Goal: Task Accomplishment & Management: Manage account settings

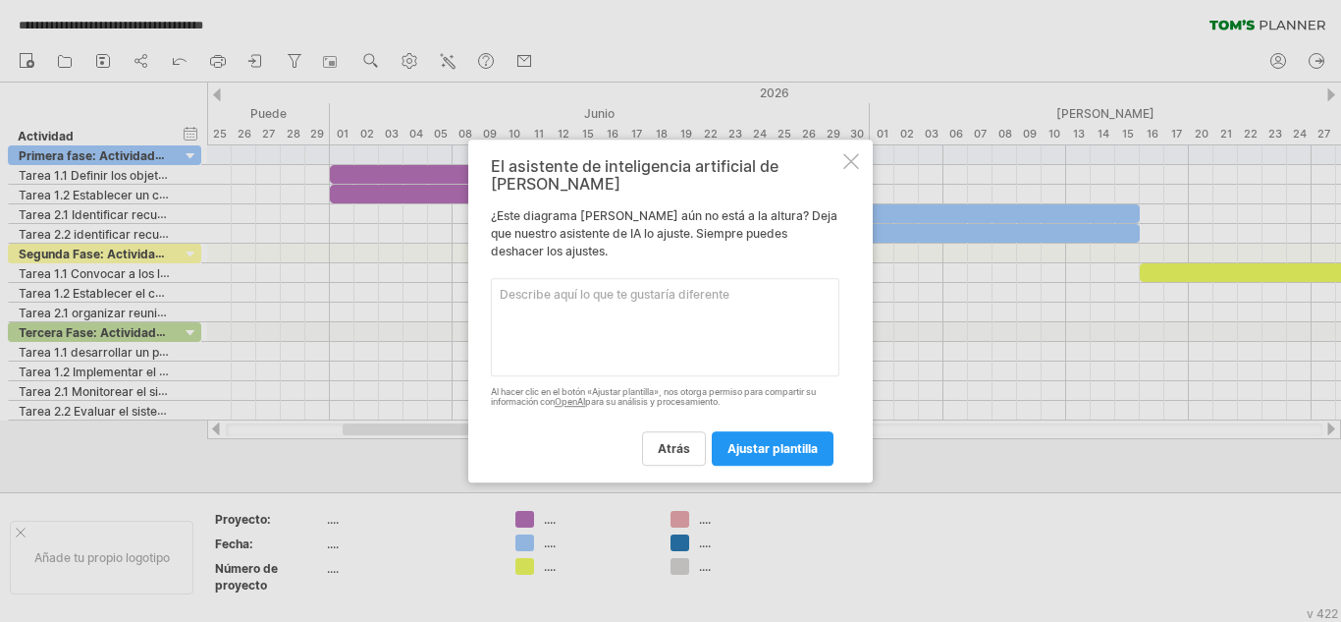
click at [842, 180] on div "El asistente de inteligencia artificial de [PERSON_NAME] ¿Este diagrama [PERSON…" at bounding box center [670, 311] width 405 height 344
click at [848, 164] on div at bounding box center [852, 161] width 16 height 16
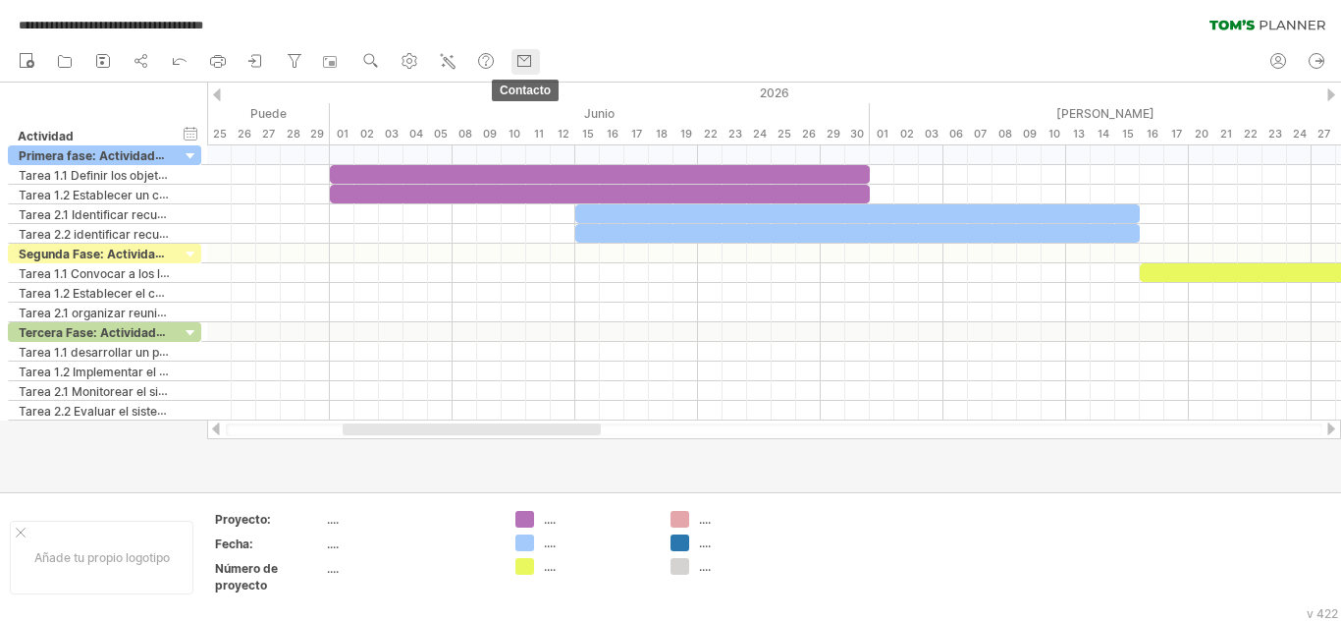
click at [526, 61] on icon at bounding box center [524, 58] width 11 height 5
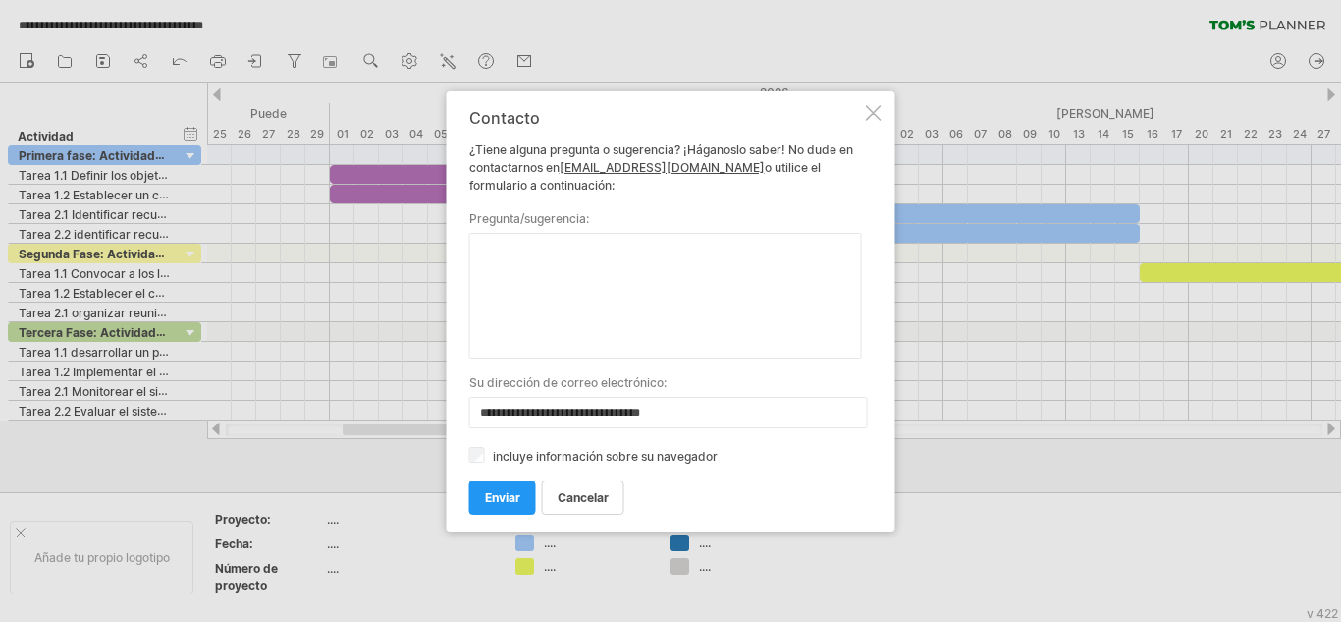
click at [871, 115] on div at bounding box center [874, 113] width 16 height 16
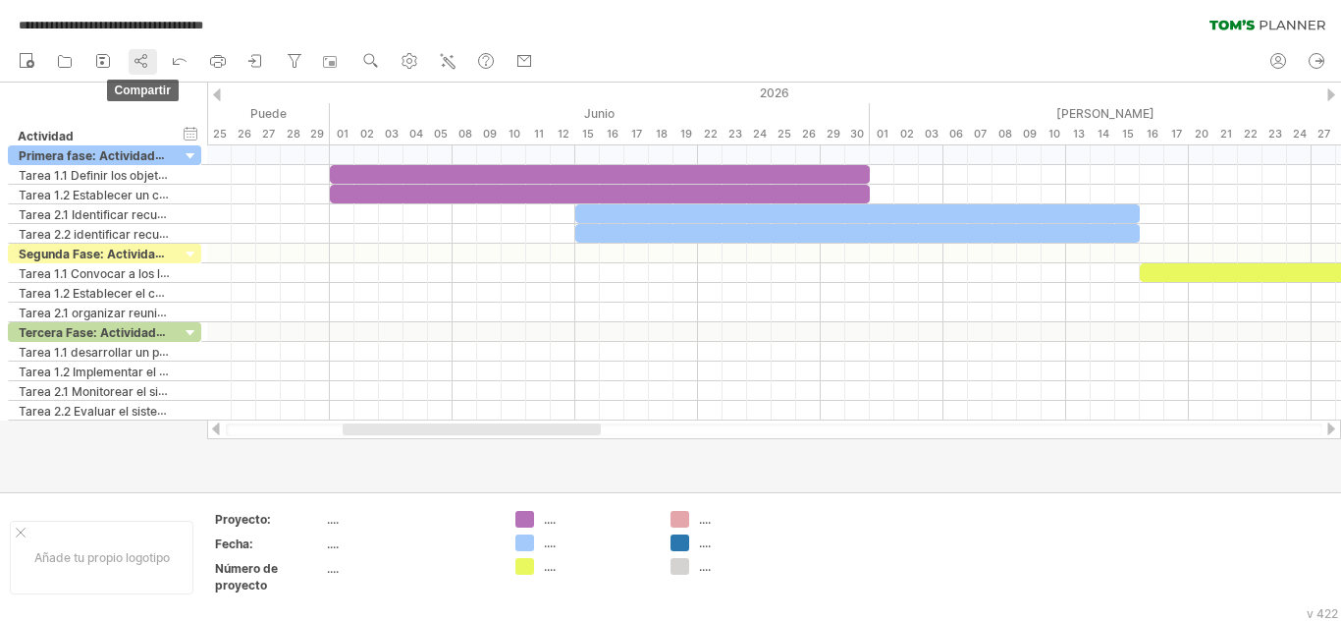
click at [130, 57] on link "compartir" at bounding box center [143, 62] width 28 height 26
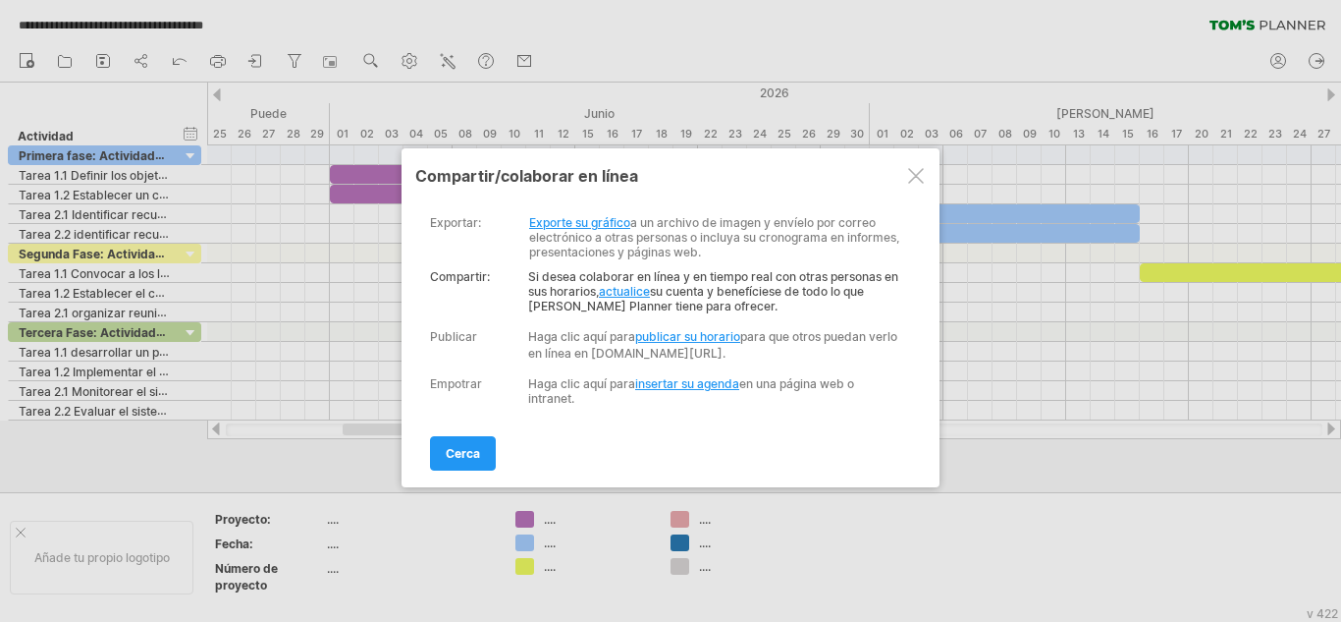
click at [594, 221] on font "Exporte su gráfico" at bounding box center [579, 222] width 101 height 15
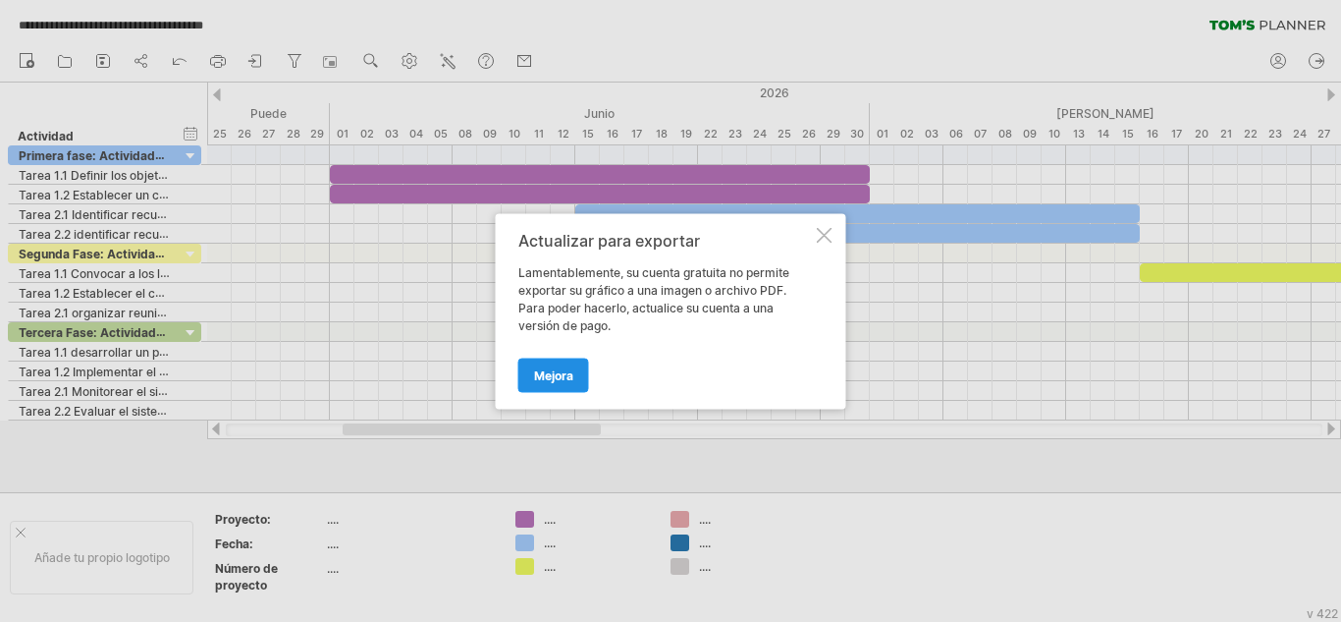
click at [562, 379] on font "Mejora" at bounding box center [553, 374] width 39 height 15
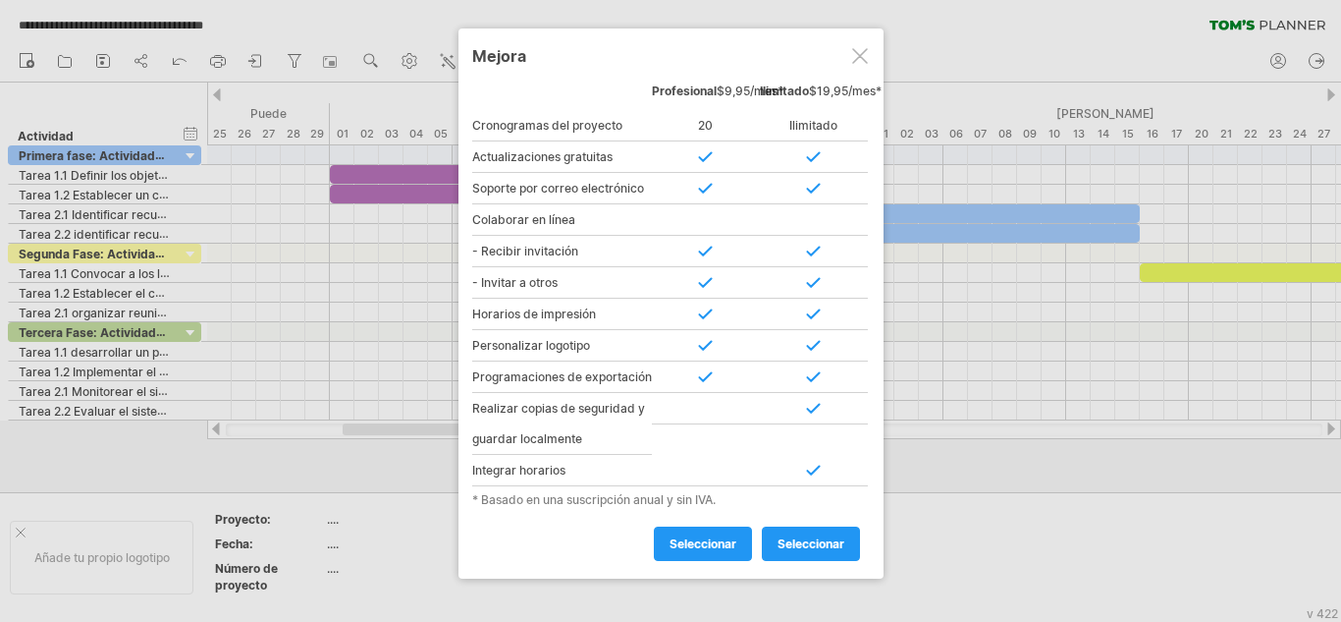
click at [858, 62] on div at bounding box center [860, 56] width 16 height 16
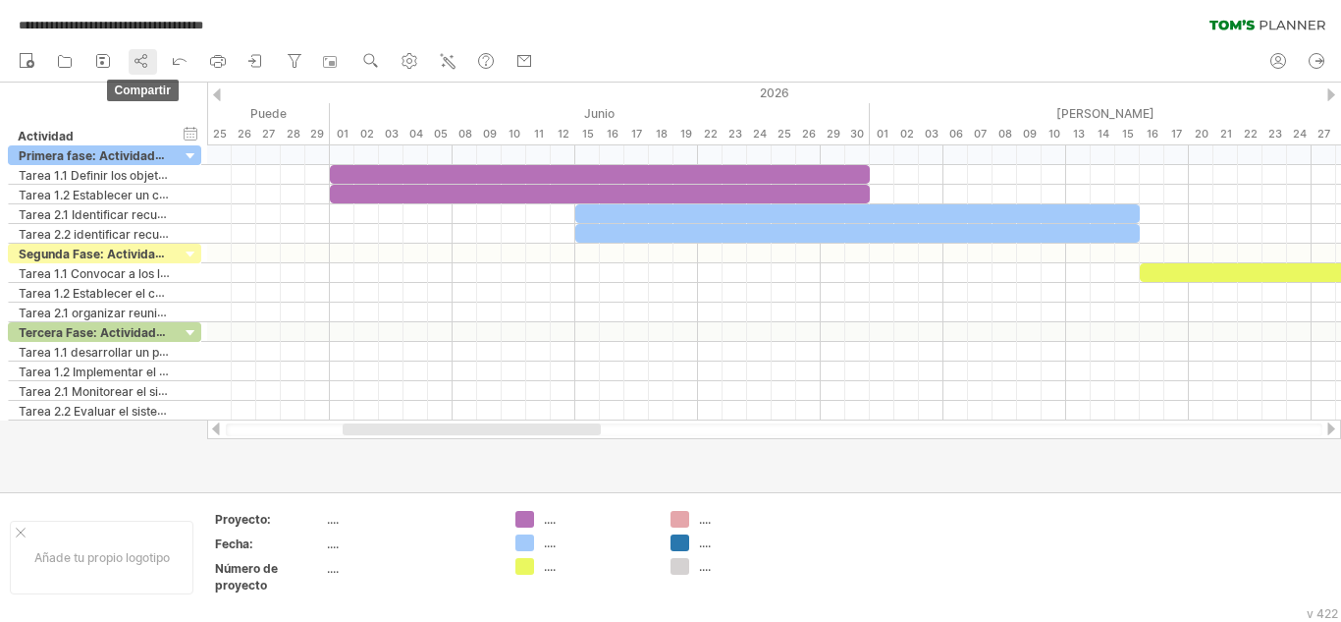
click at [141, 60] on icon at bounding box center [142, 61] width 20 height 20
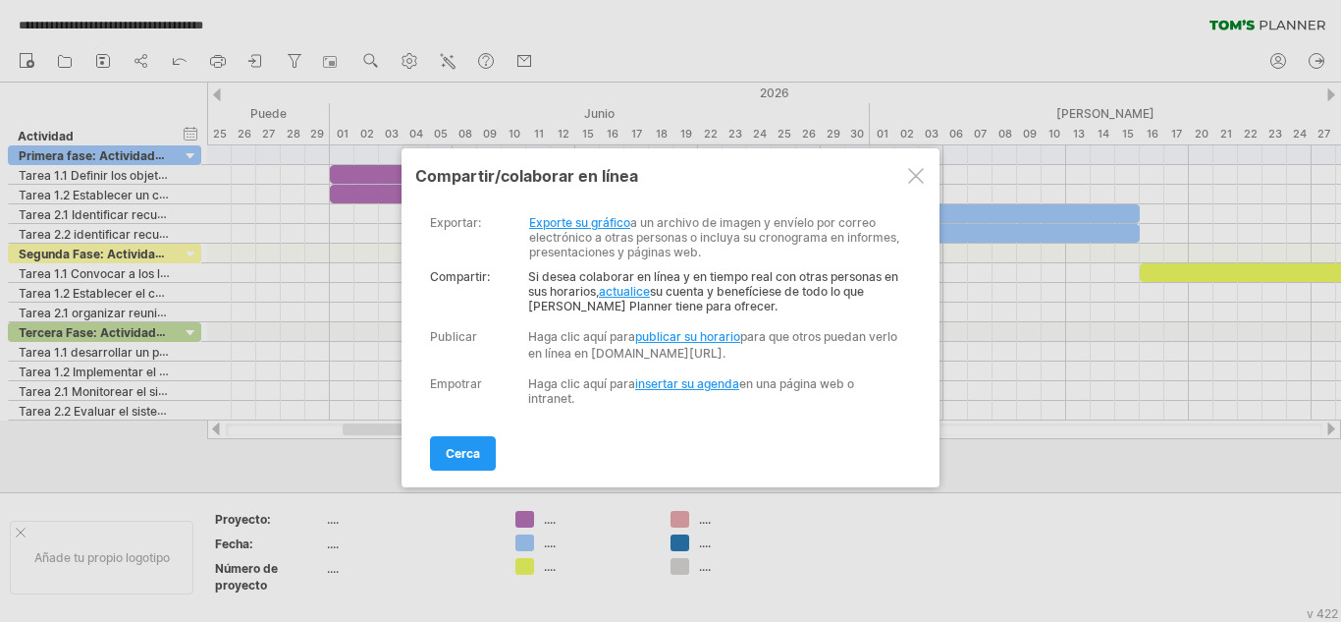
click at [628, 290] on font "actualice" at bounding box center [624, 291] width 51 height 15
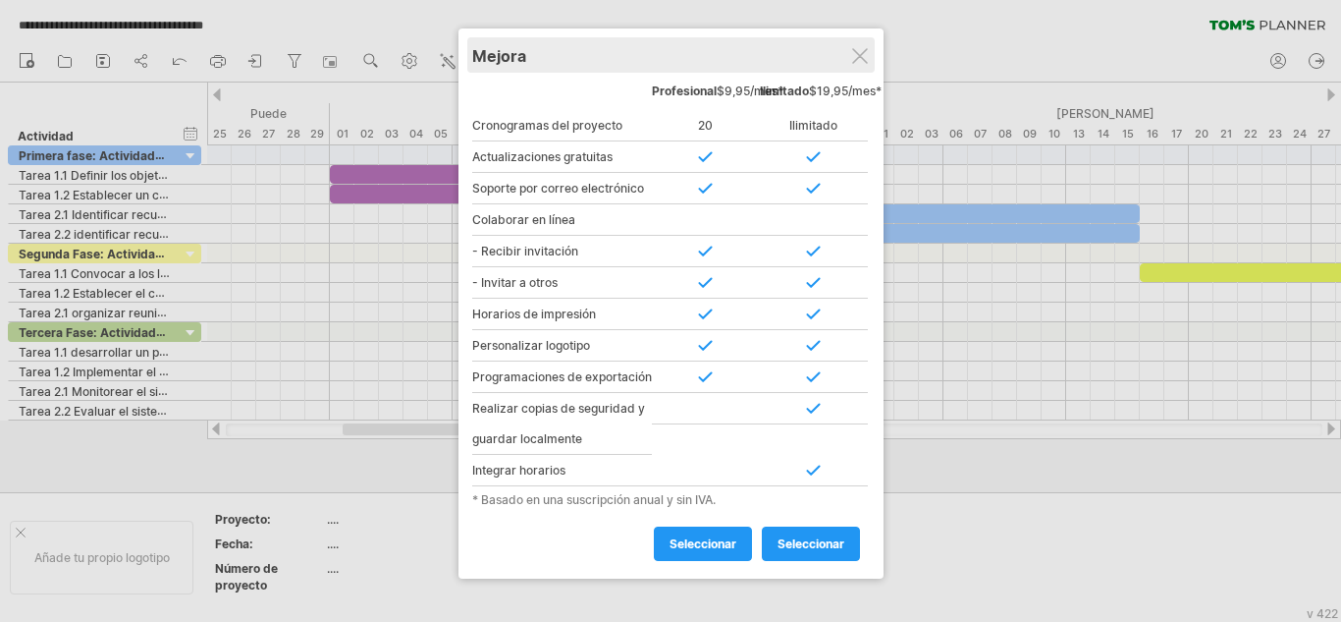
click at [853, 44] on div "Mejora" at bounding box center [671, 54] width 398 height 35
click at [862, 46] on div "Mejora" at bounding box center [671, 54] width 398 height 35
click at [864, 53] on div at bounding box center [860, 56] width 16 height 16
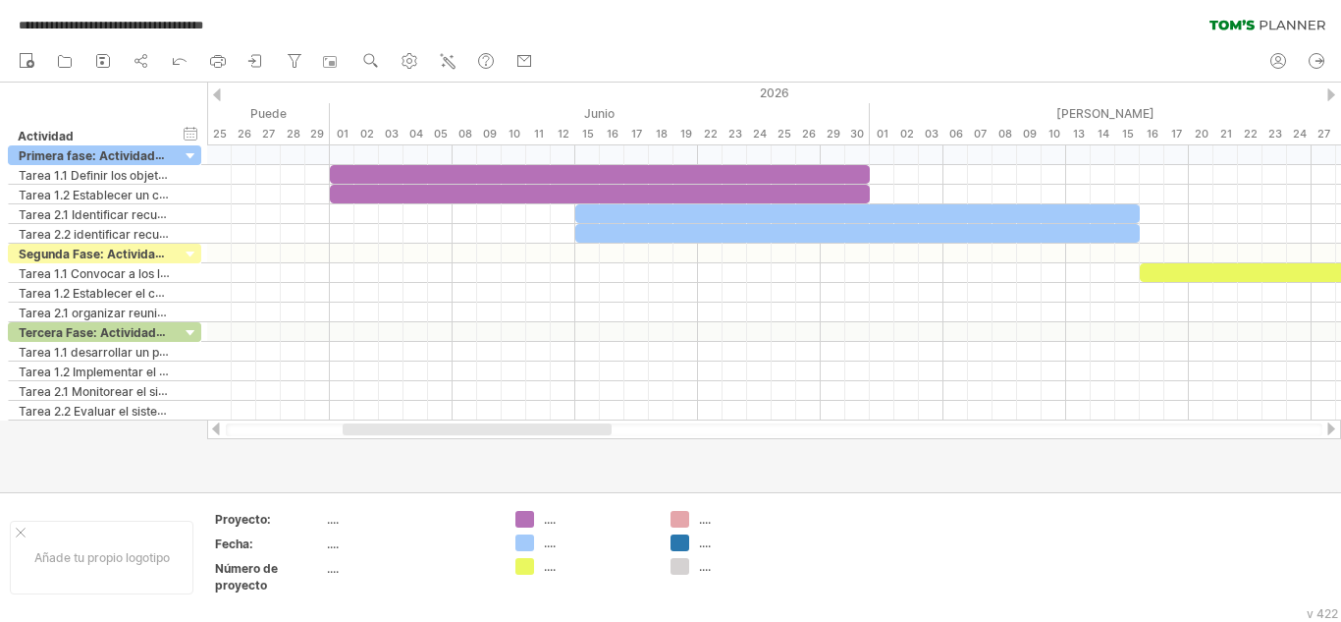
drag, startPoint x: 385, startPoint y: 420, endPoint x: 241, endPoint y: 425, distance: 144.4
click at [241, 425] on div at bounding box center [774, 429] width 1134 height 20
click at [217, 428] on div at bounding box center [216, 428] width 16 height 13
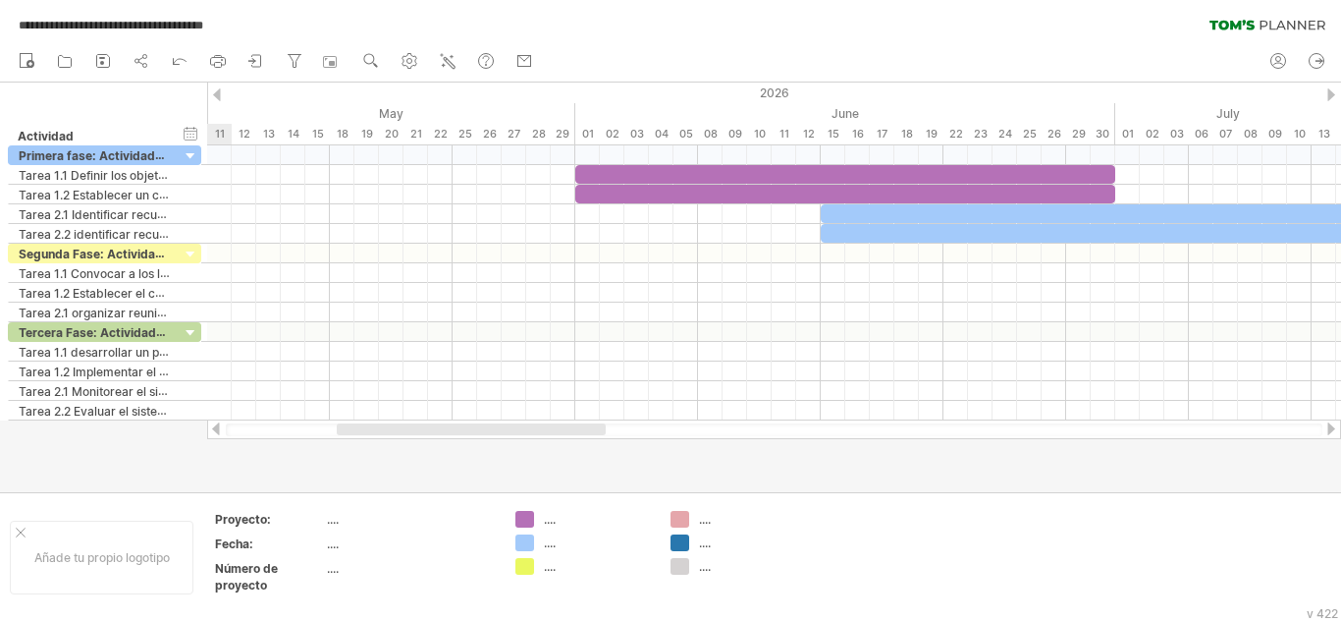
click at [217, 428] on div at bounding box center [216, 428] width 16 height 13
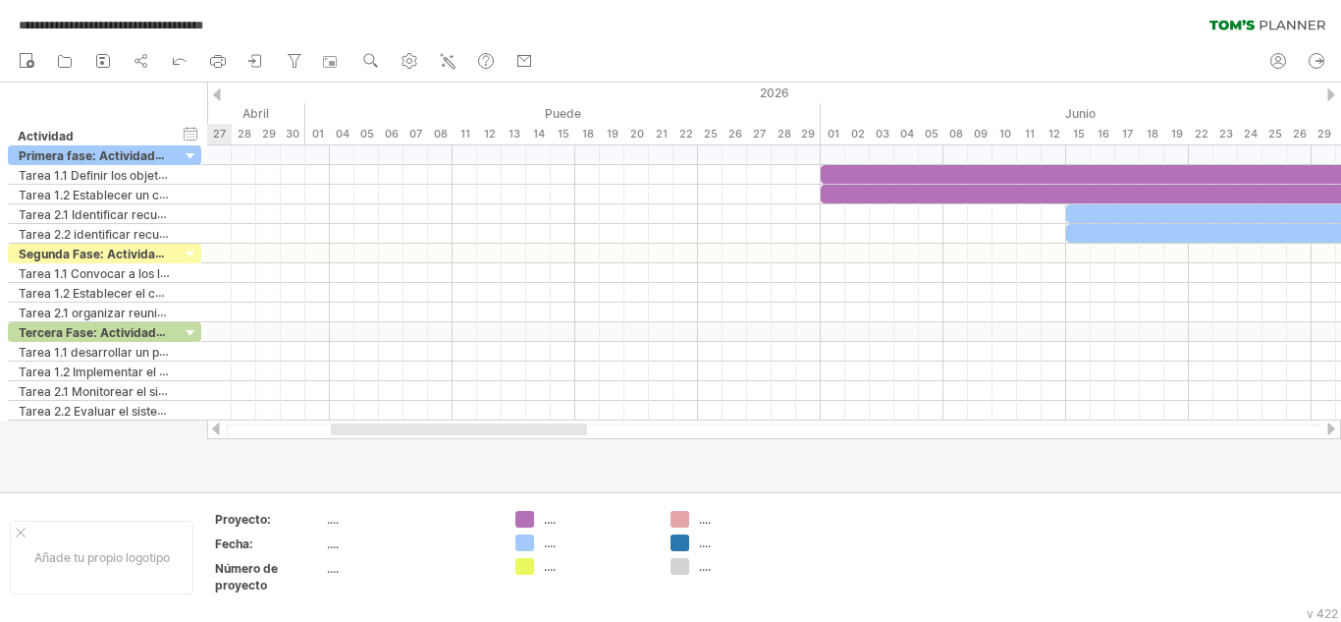
click at [217, 428] on div at bounding box center [216, 428] width 16 height 13
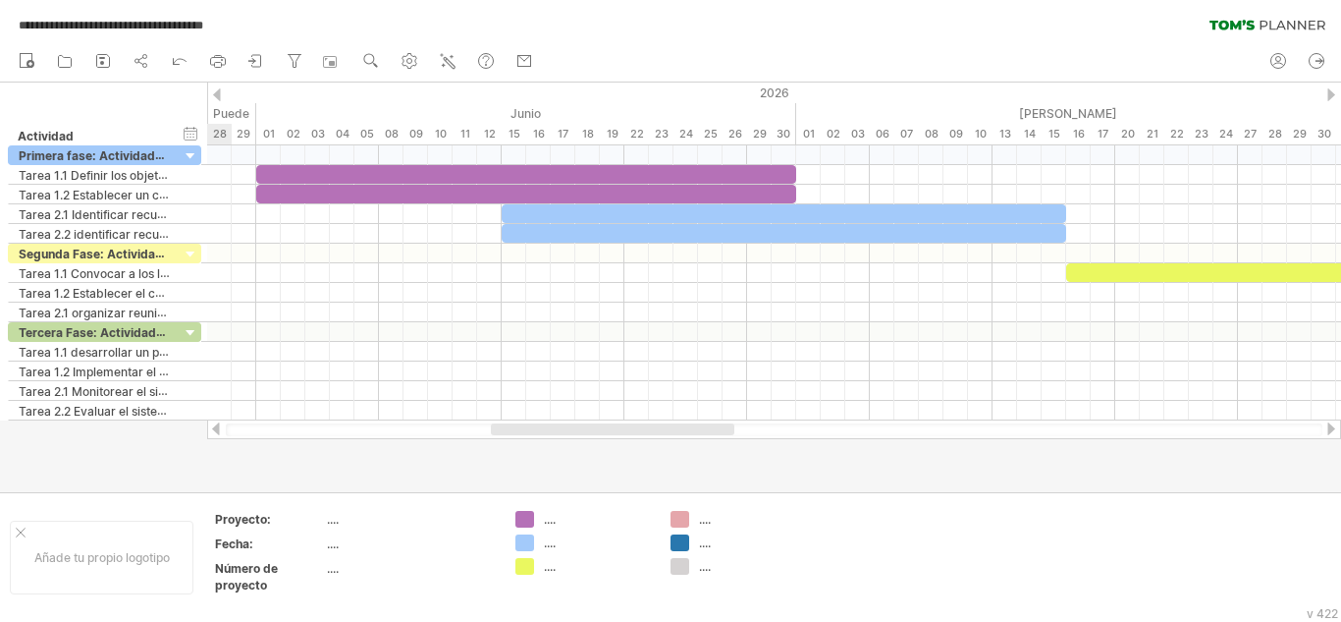
drag, startPoint x: 479, startPoint y: 425, endPoint x: 644, endPoint y: 432, distance: 165.1
click at [644, 432] on div at bounding box center [613, 429] width 244 height 12
drag, startPoint x: 12, startPoint y: 143, endPoint x: 122, endPoint y: 433, distance: 309.9
click at [122, 433] on div "**********" at bounding box center [670, 311] width 1341 height 622
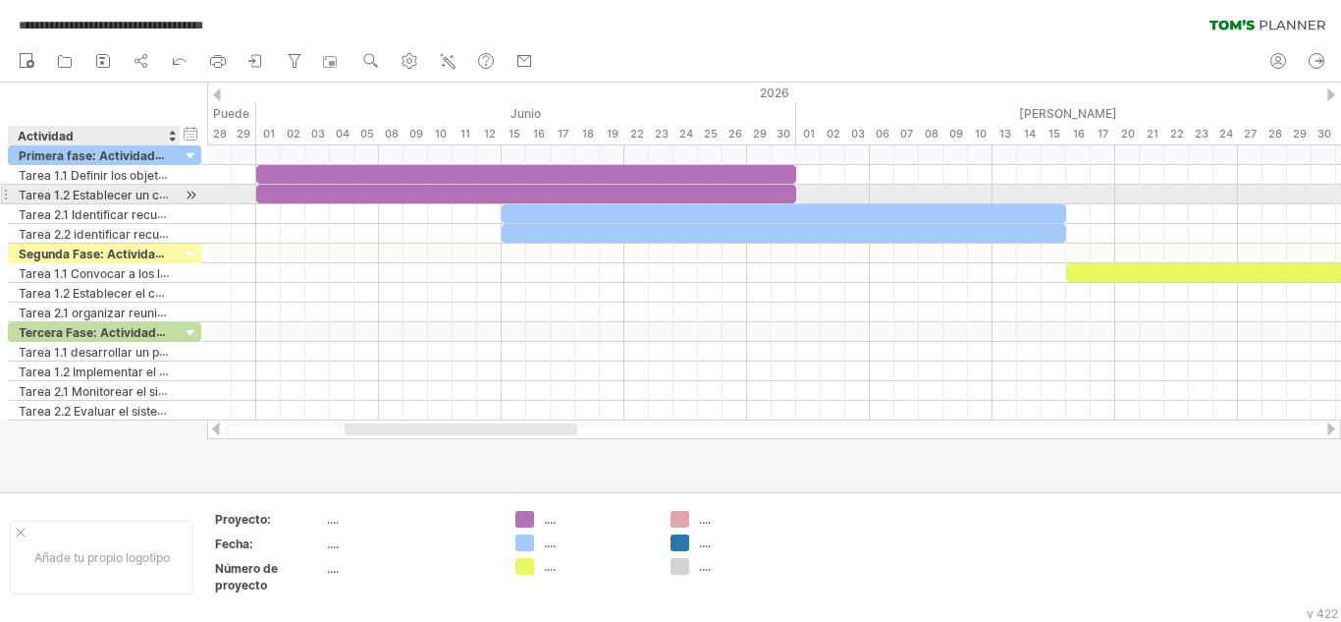
drag, startPoint x: 122, startPoint y: 433, endPoint x: 97, endPoint y: 185, distance: 249.7
click at [97, 185] on div "**********" at bounding box center [670, 311] width 1341 height 622
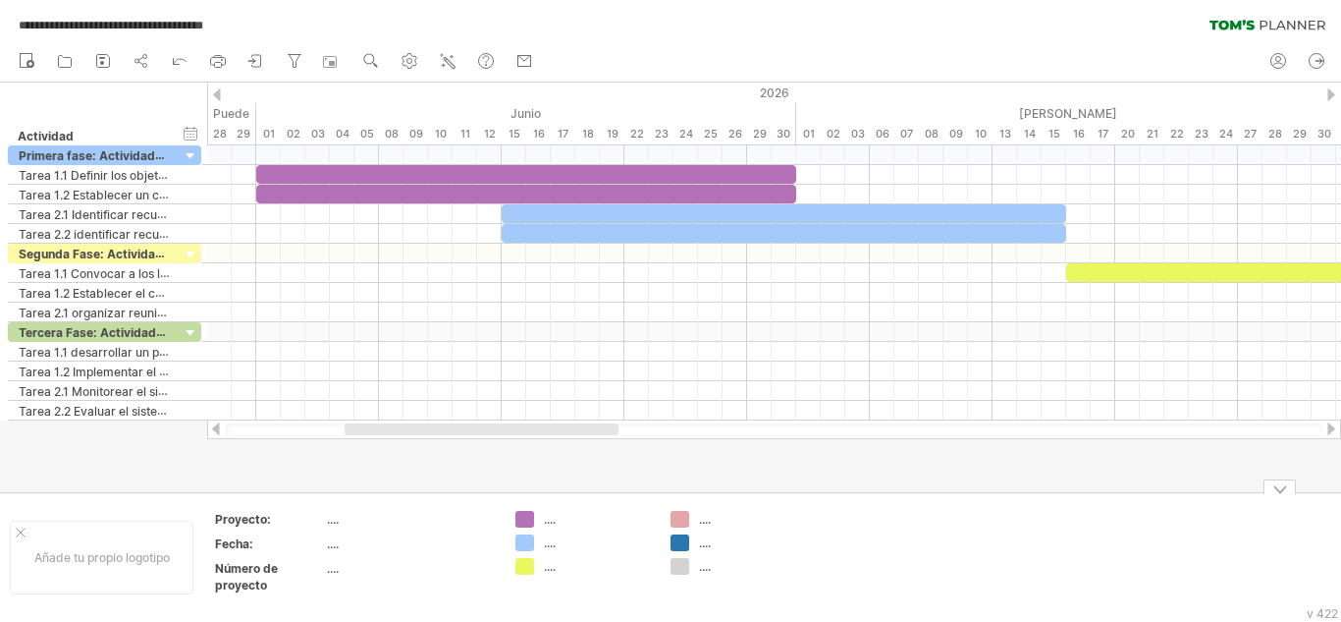
click at [1280, 485] on div at bounding box center [1280, 486] width 32 height 15
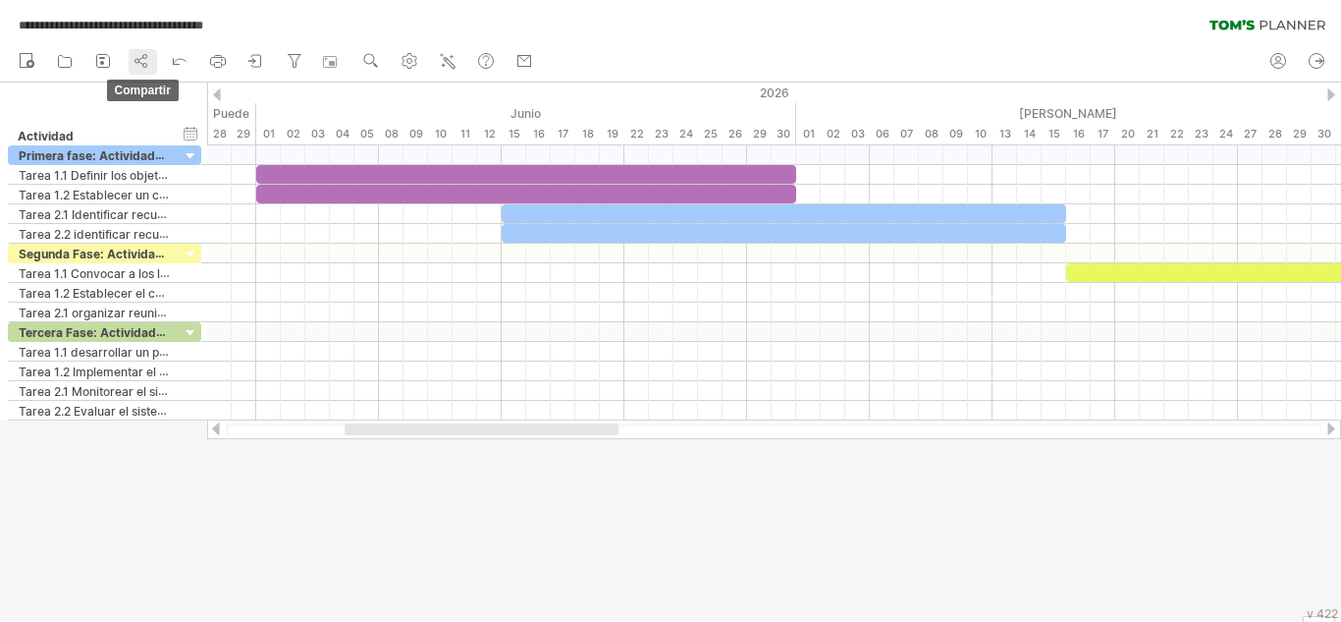
click at [144, 58] on circle at bounding box center [145, 57] width 4 height 4
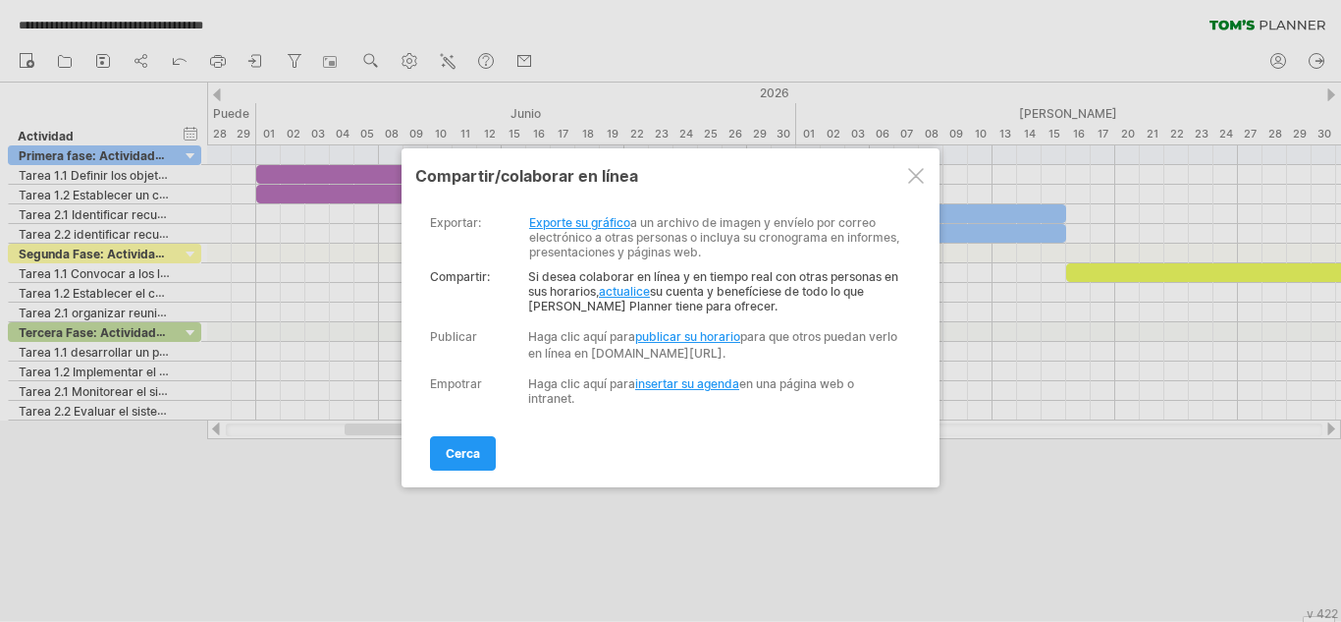
click at [681, 333] on font "publicar su horario" at bounding box center [687, 336] width 105 height 15
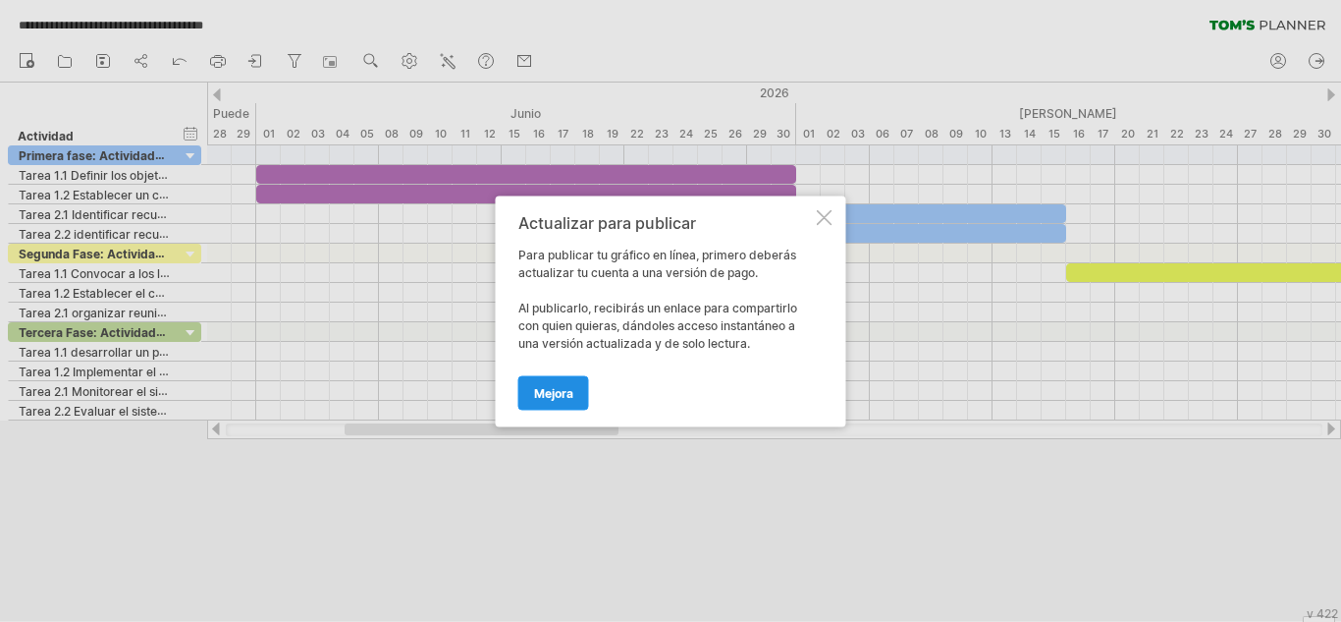
click at [549, 403] on link "Mejora" at bounding box center [553, 392] width 71 height 34
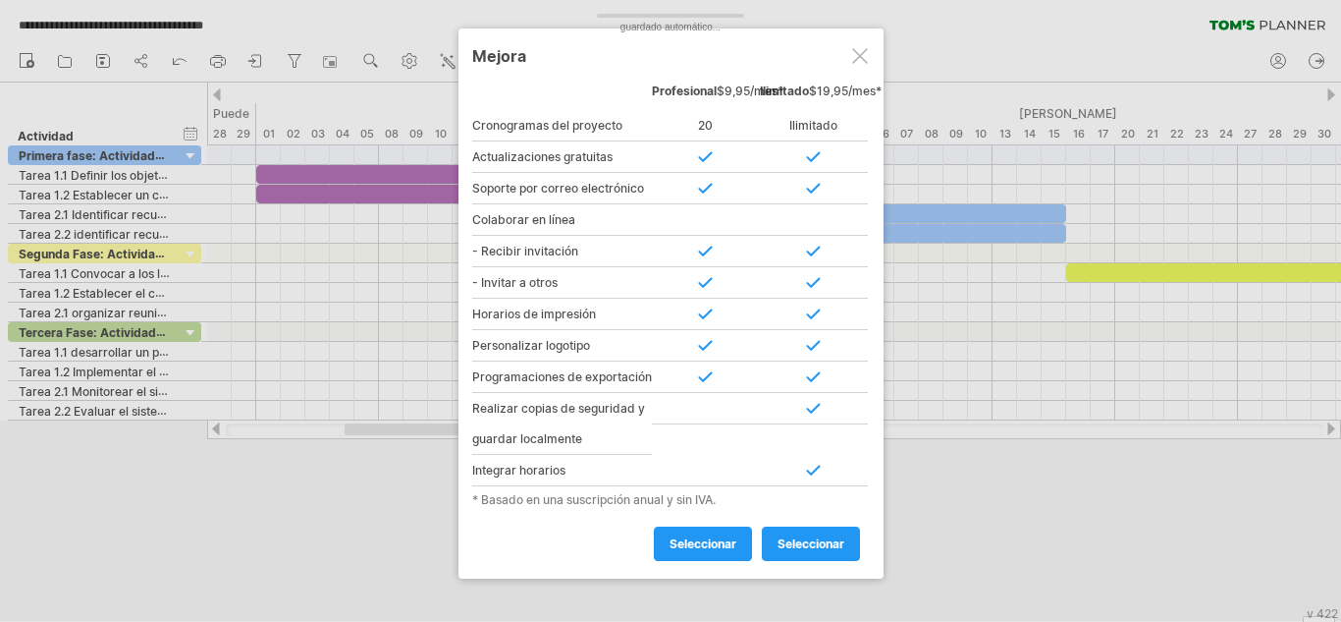
click at [858, 56] on div at bounding box center [860, 56] width 16 height 16
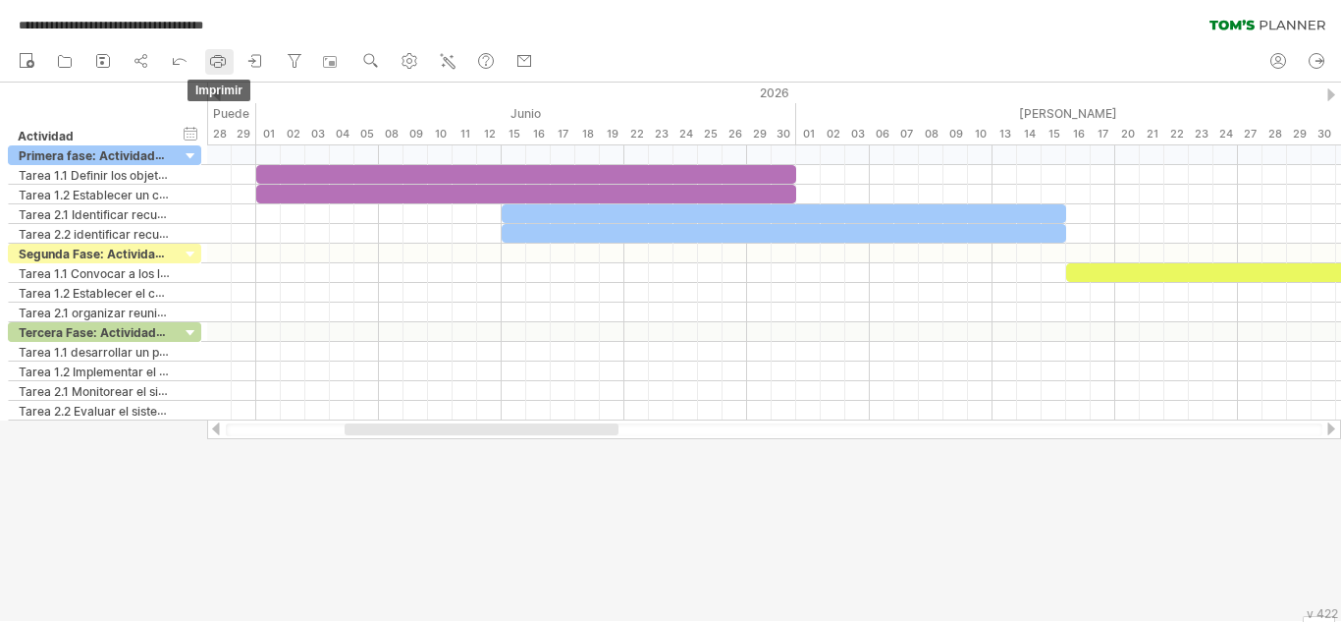
click at [217, 63] on rect at bounding box center [218, 65] width 7 height 5
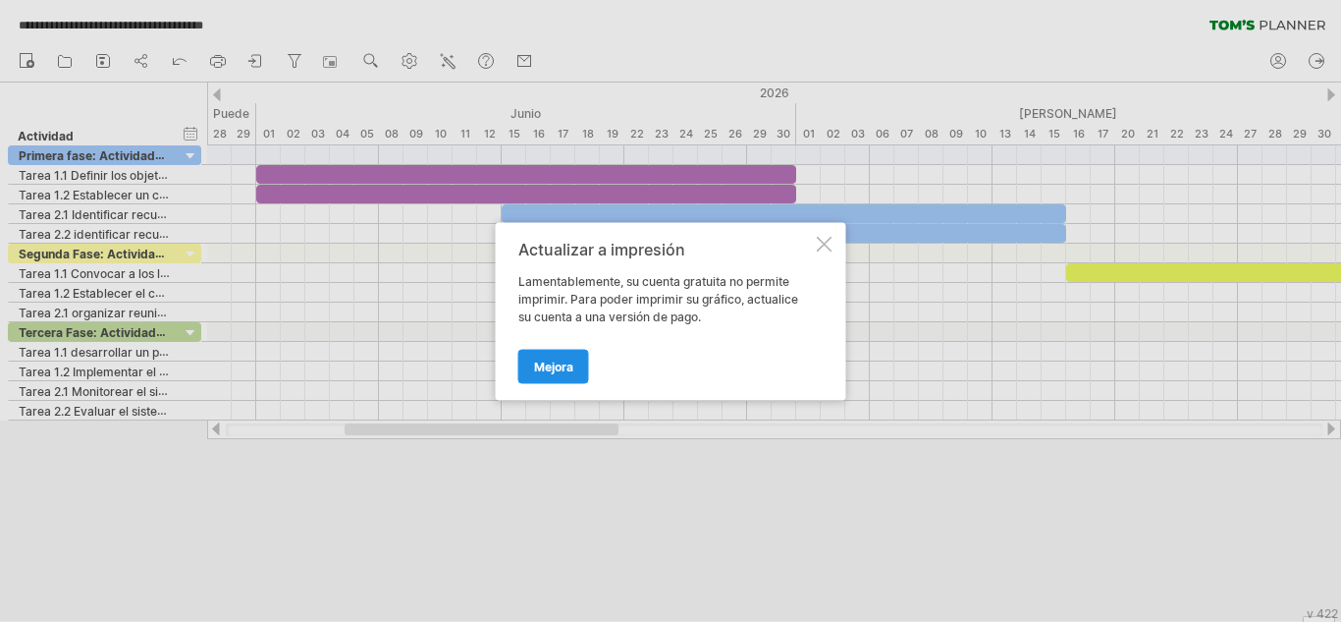
click at [542, 363] on font "Mejora" at bounding box center [553, 365] width 39 height 15
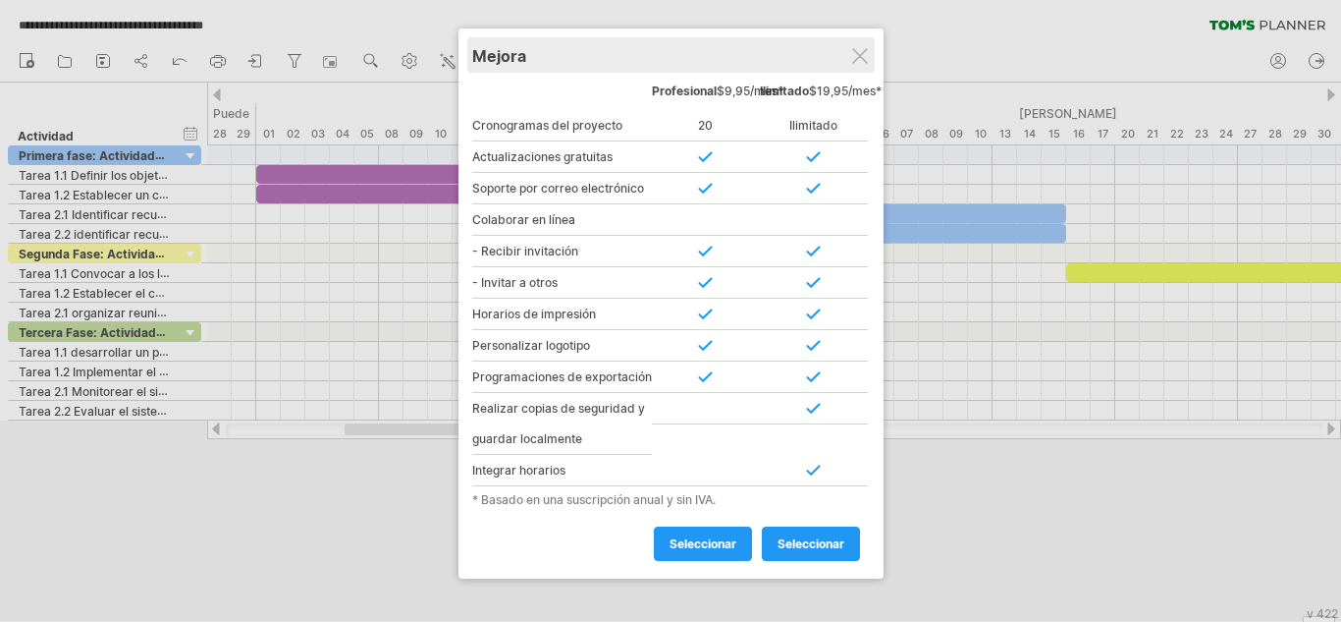
click at [850, 56] on div "Mejora" at bounding box center [671, 54] width 398 height 35
click at [860, 56] on div at bounding box center [860, 56] width 16 height 16
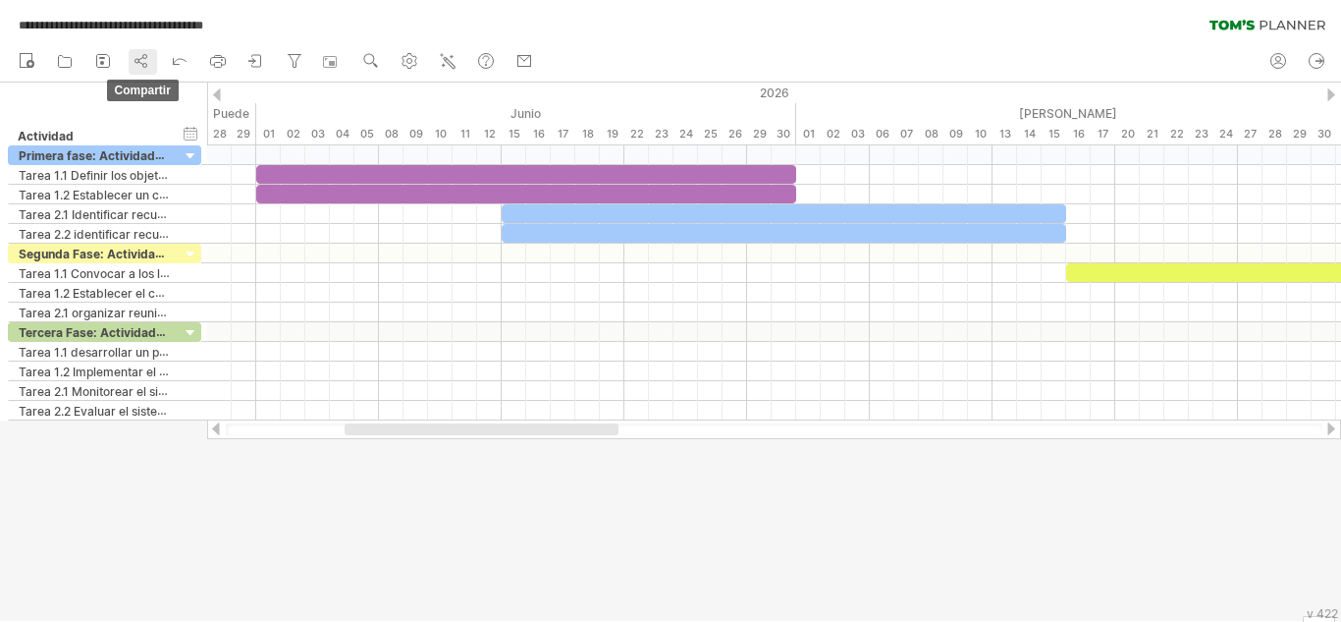
click at [153, 62] on link "compartir" at bounding box center [143, 62] width 28 height 26
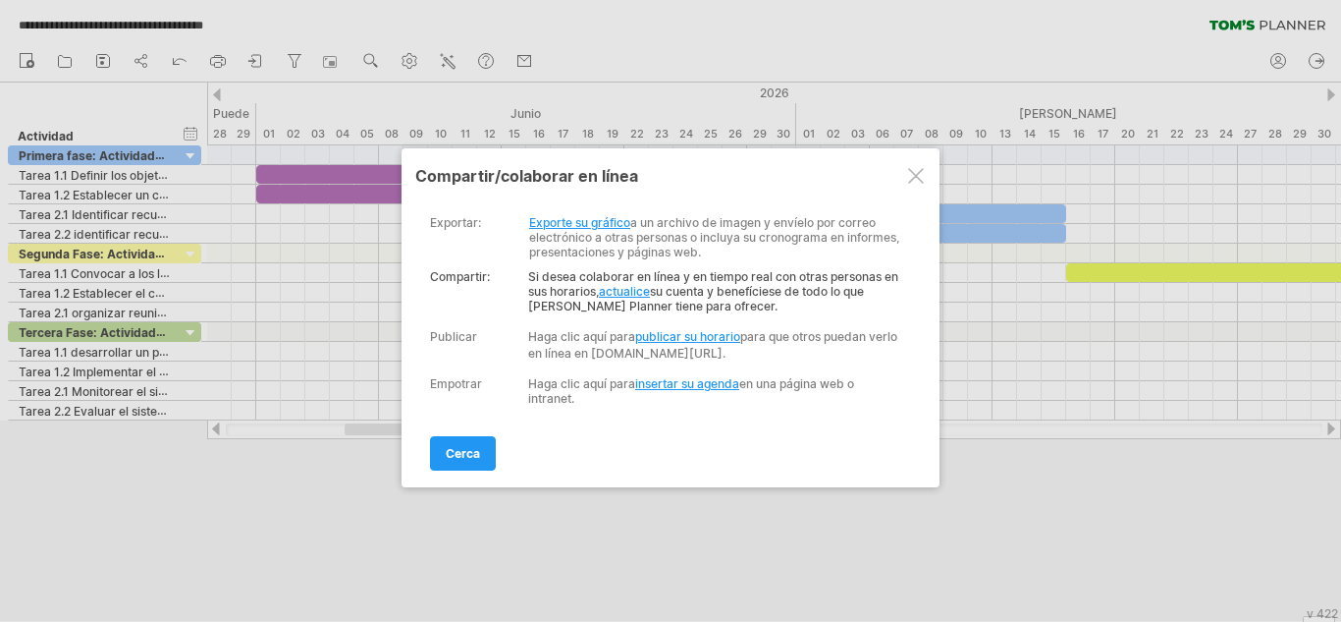
click at [692, 391] on font "insertar su agenda" at bounding box center [687, 383] width 104 height 15
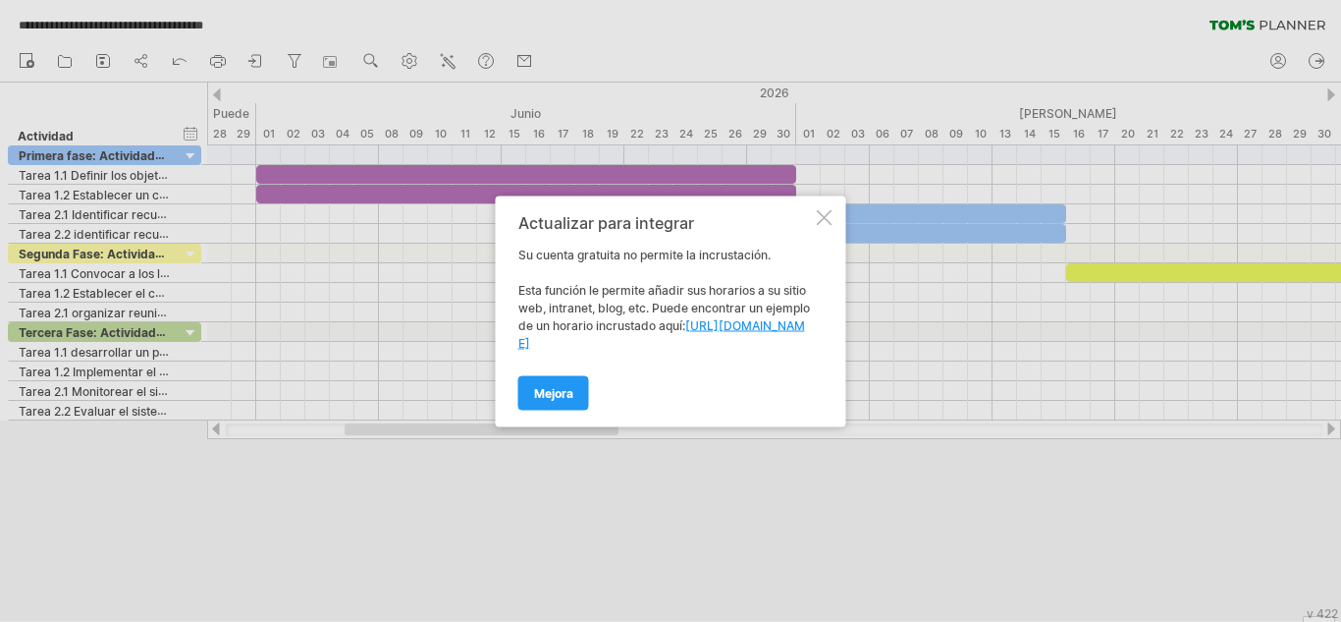
click at [822, 220] on div at bounding box center [825, 217] width 16 height 16
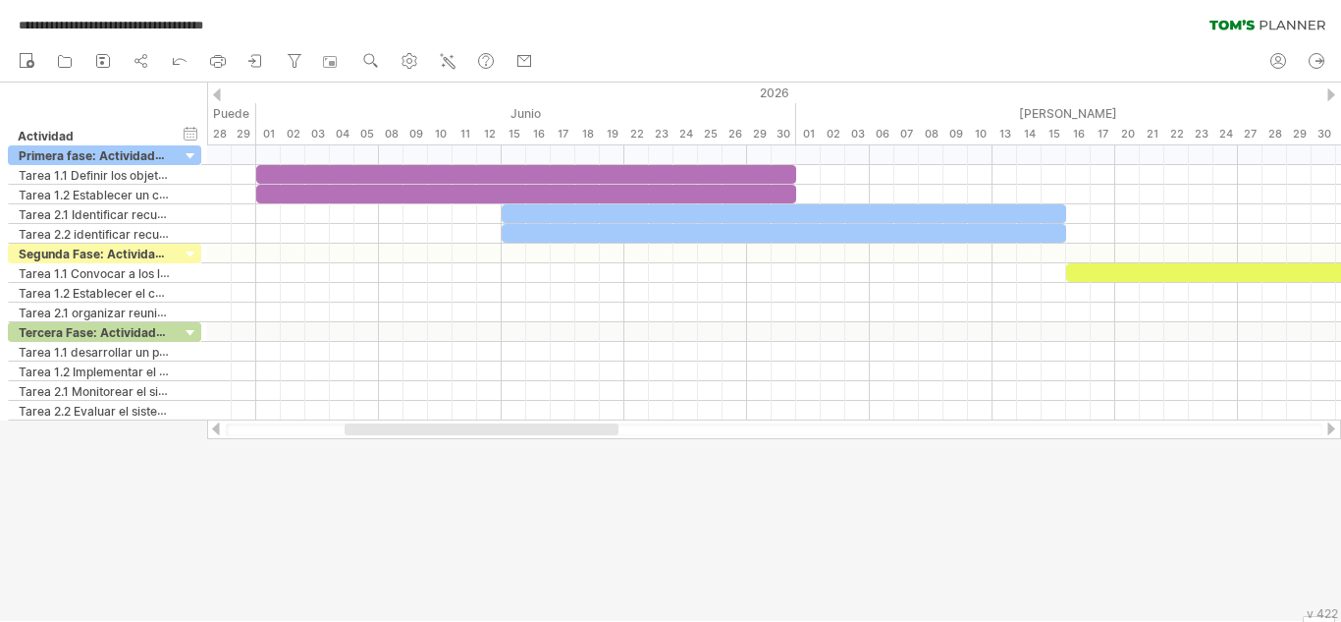
click at [681, 521] on div at bounding box center [670, 351] width 1341 height 538
click at [155, 54] on link "compartir" at bounding box center [143, 62] width 28 height 26
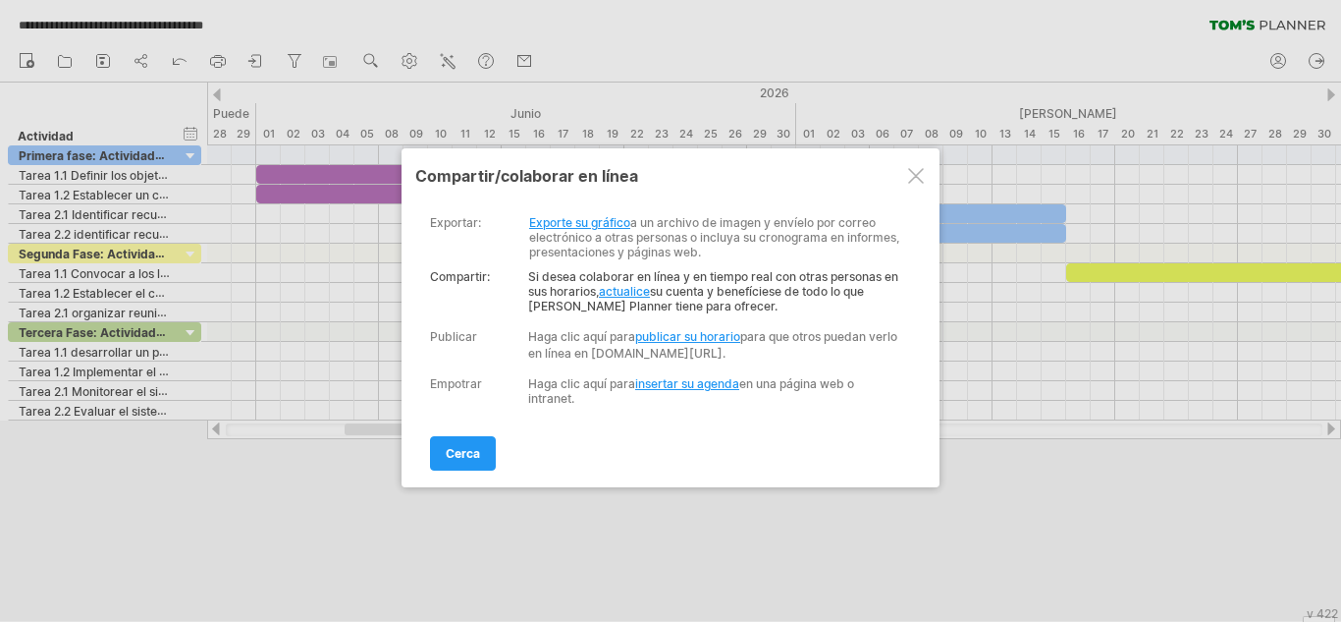
click at [587, 220] on font "Exporte su gráfico" at bounding box center [579, 222] width 101 height 15
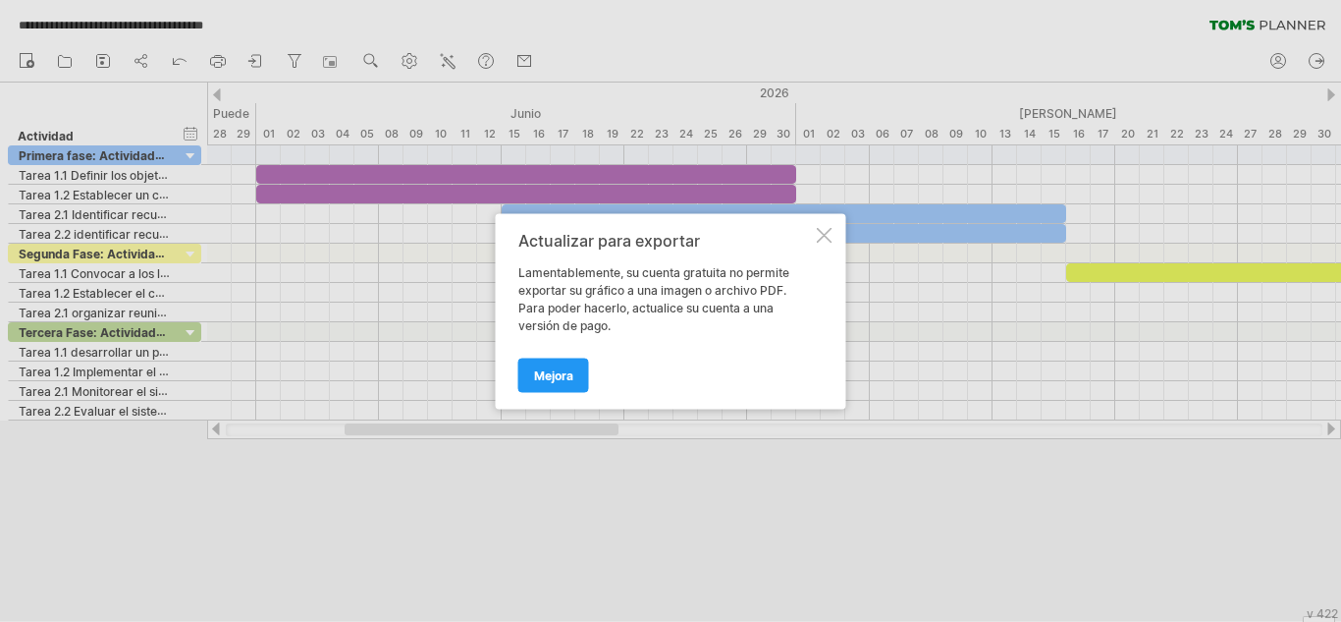
click at [818, 238] on div at bounding box center [825, 235] width 16 height 16
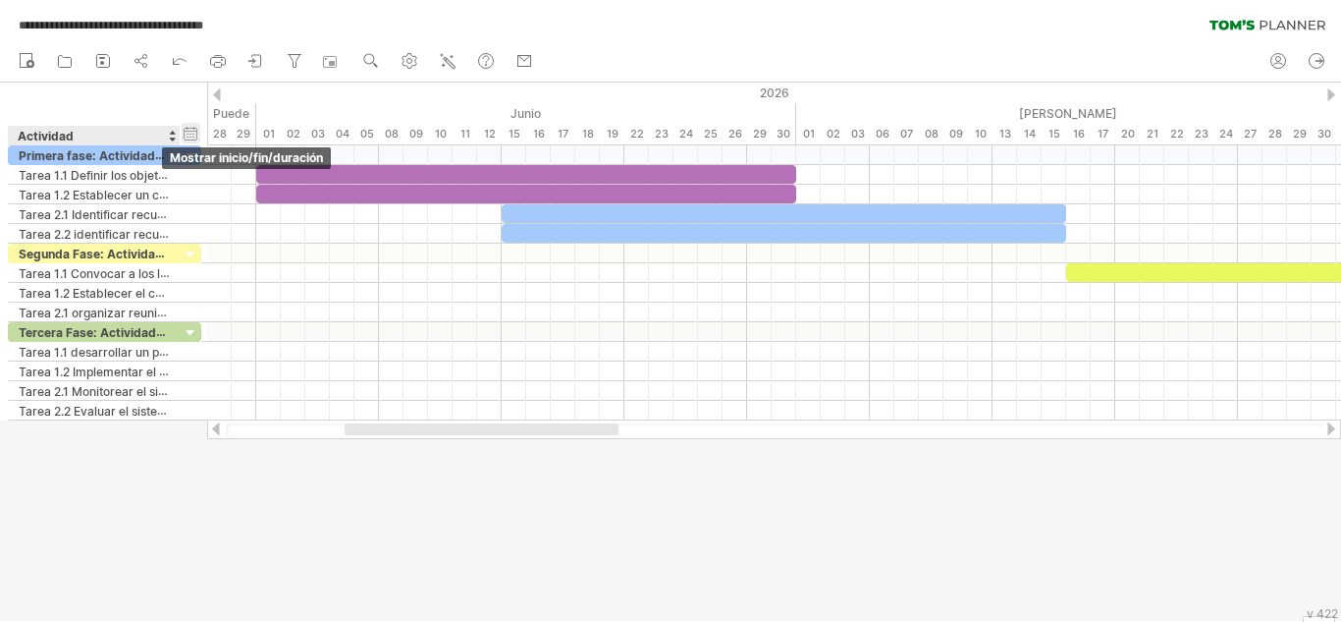
click at [193, 135] on div "ocultar inicio/fin/duración mostrar inicio/fin/duración" at bounding box center [191, 133] width 19 height 21
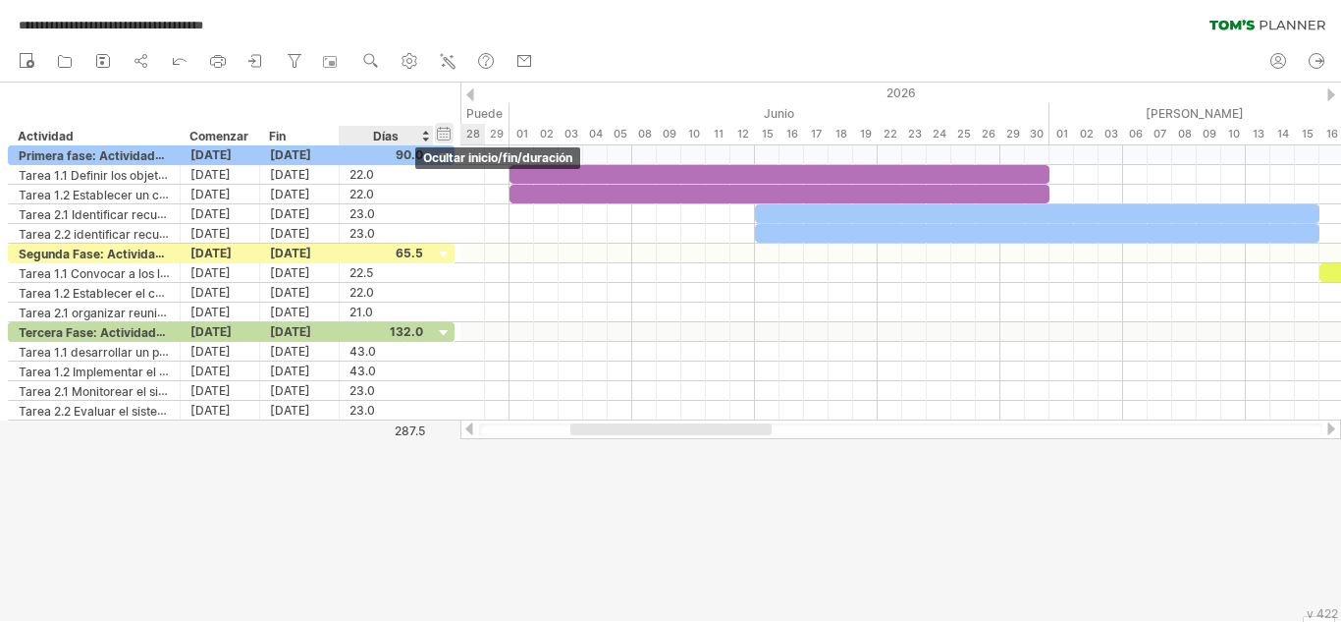
click at [441, 137] on div "ocultar inicio/fin/duración mostrar inicio/fin/duración" at bounding box center [444, 133] width 19 height 21
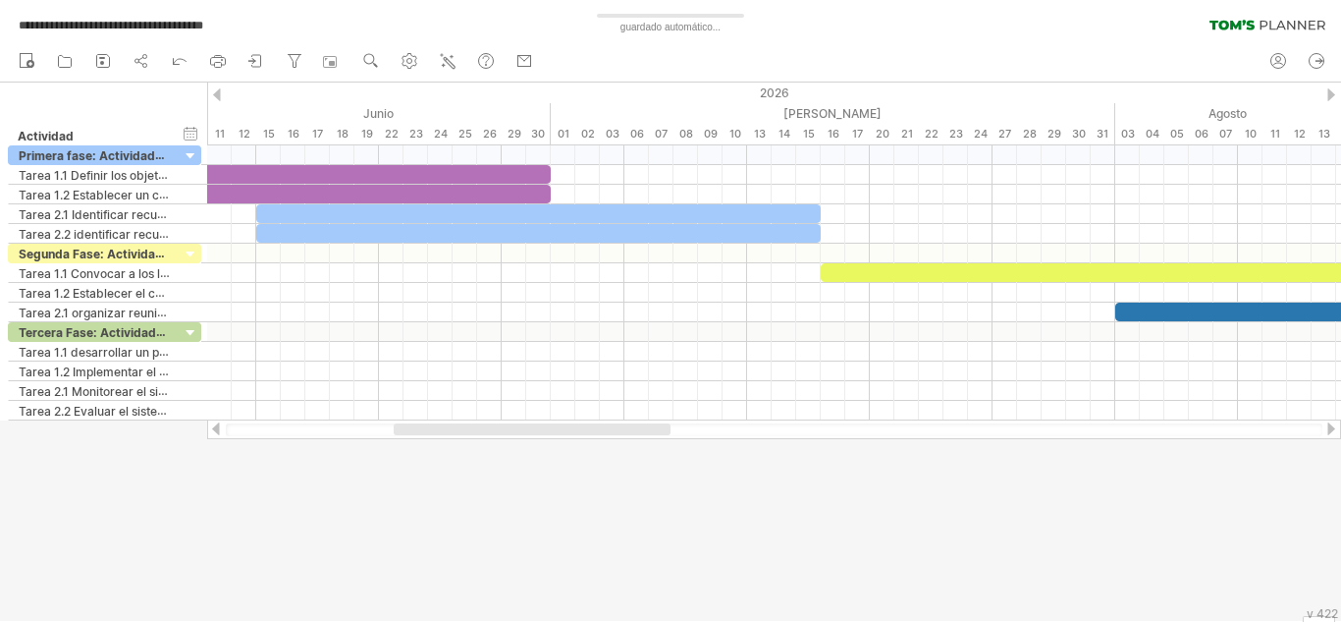
click at [1330, 94] on div at bounding box center [1332, 94] width 8 height 13
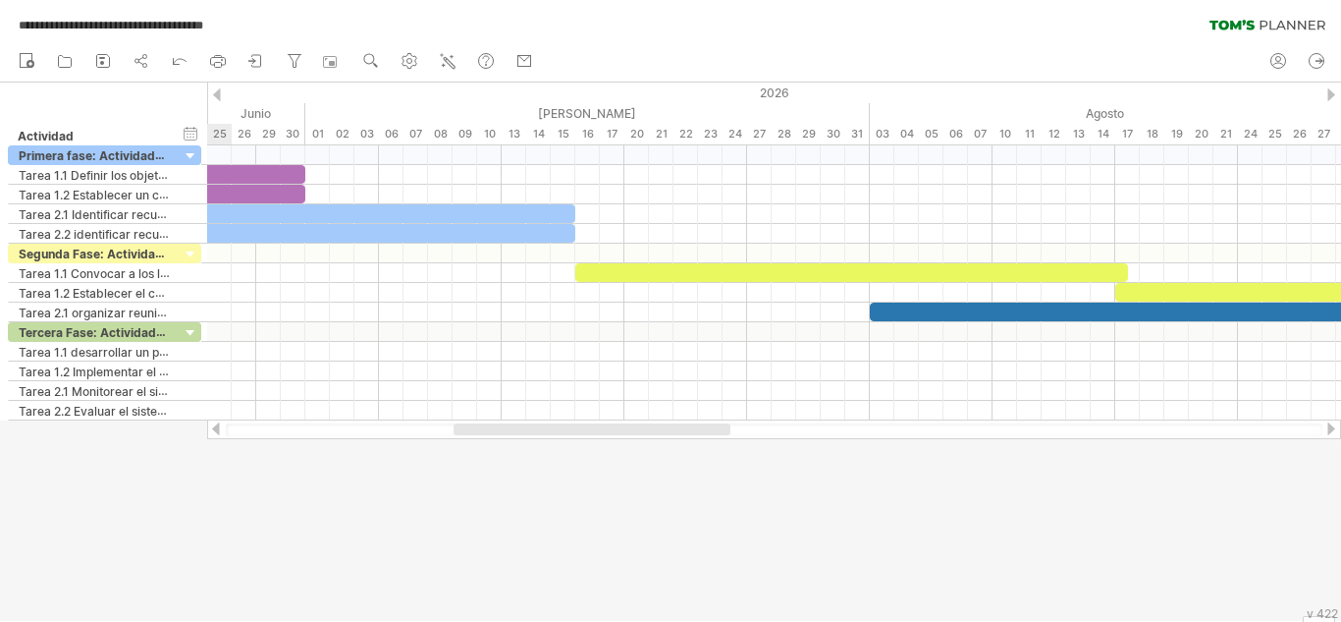
click at [1330, 94] on div at bounding box center [1332, 94] width 8 height 13
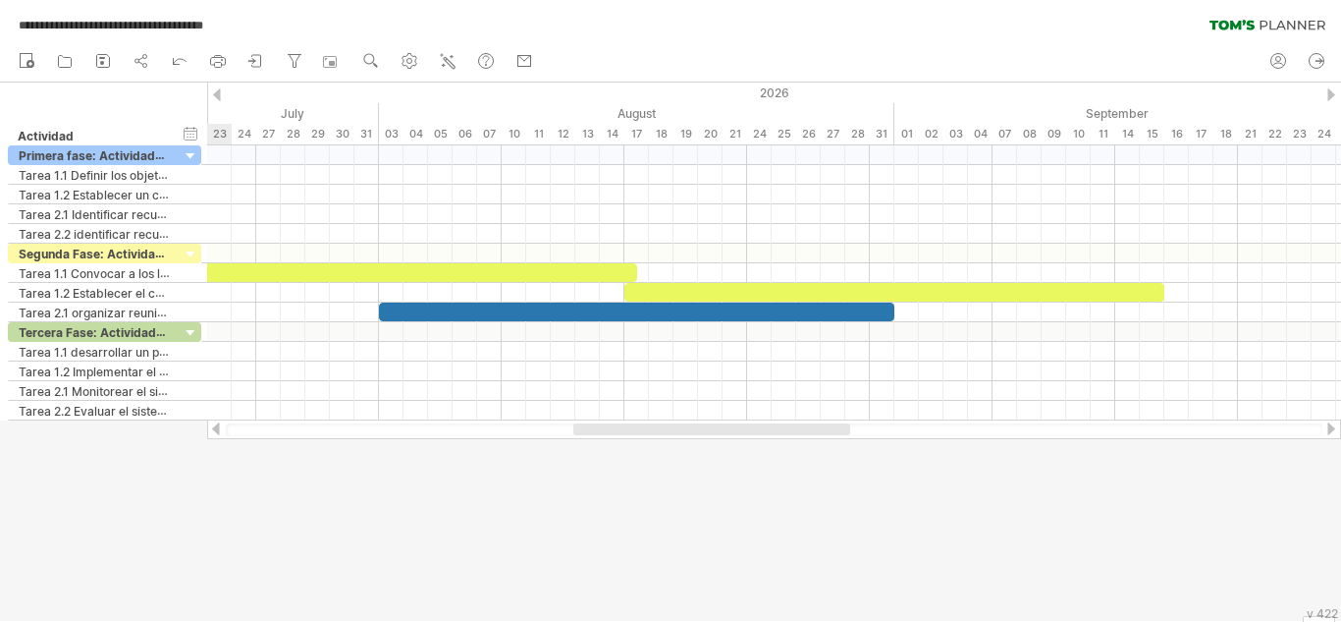
click at [1330, 94] on div at bounding box center [1332, 94] width 8 height 13
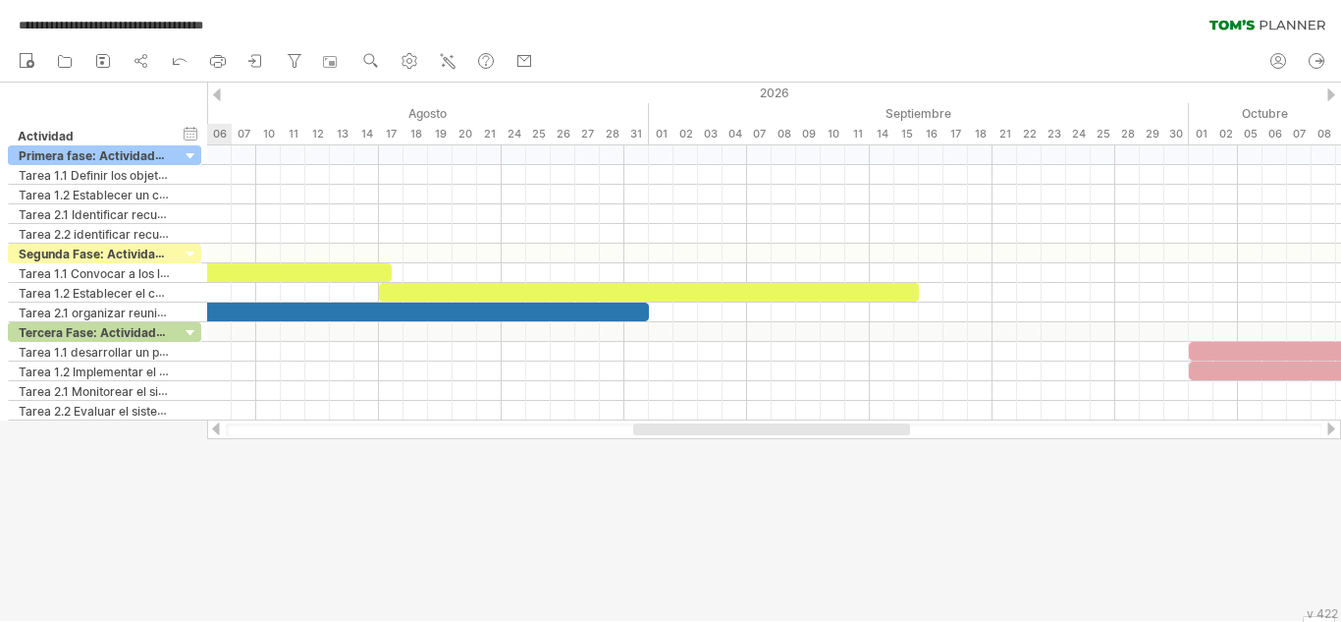
click at [1330, 94] on div at bounding box center [1332, 94] width 8 height 13
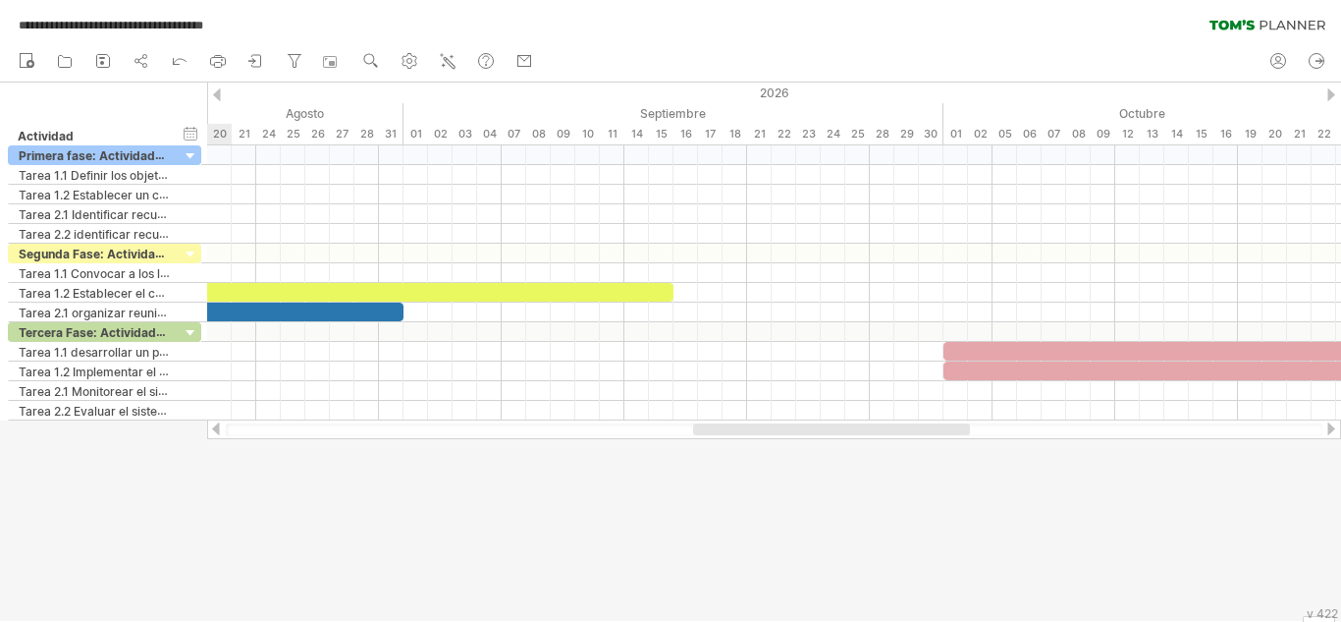
click at [1330, 94] on div at bounding box center [1332, 94] width 8 height 13
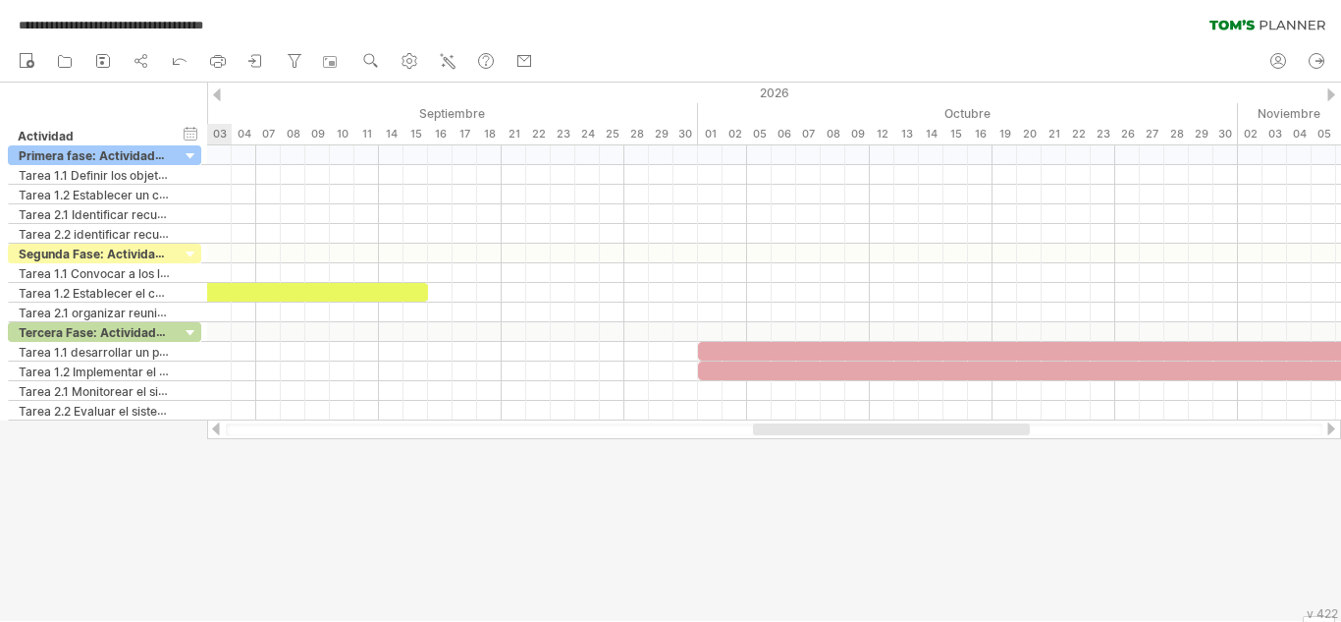
click at [1330, 94] on div at bounding box center [1332, 94] width 8 height 13
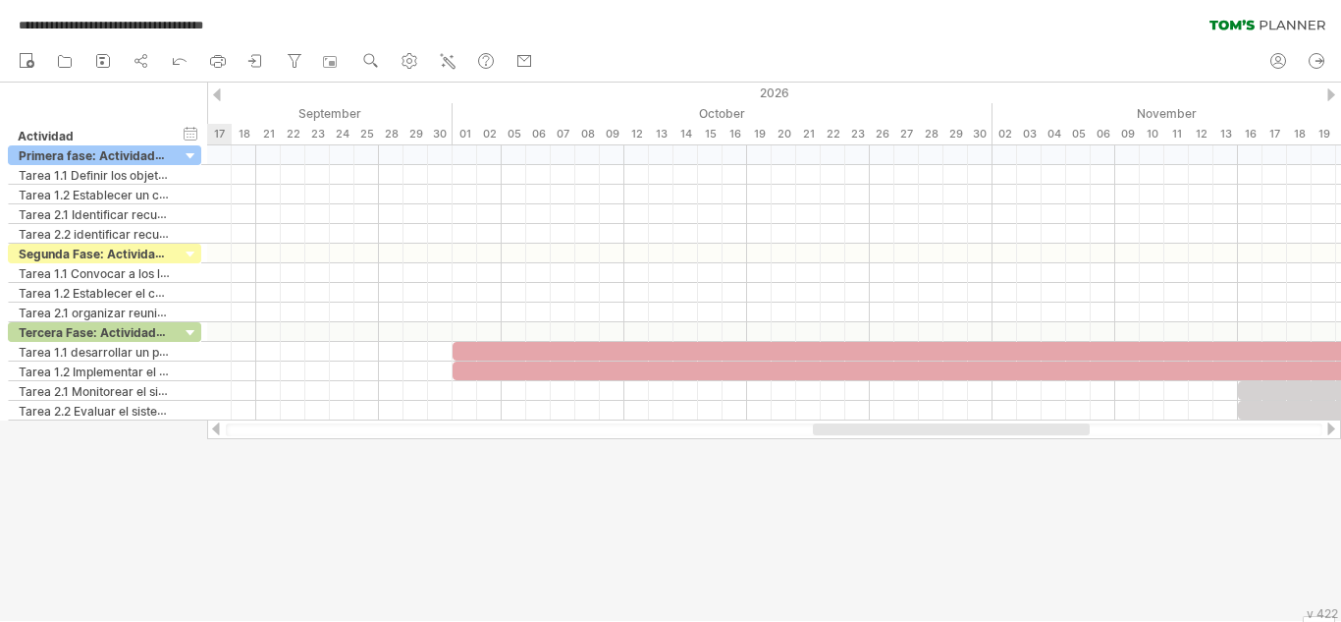
click at [1330, 94] on div at bounding box center [1332, 94] width 8 height 13
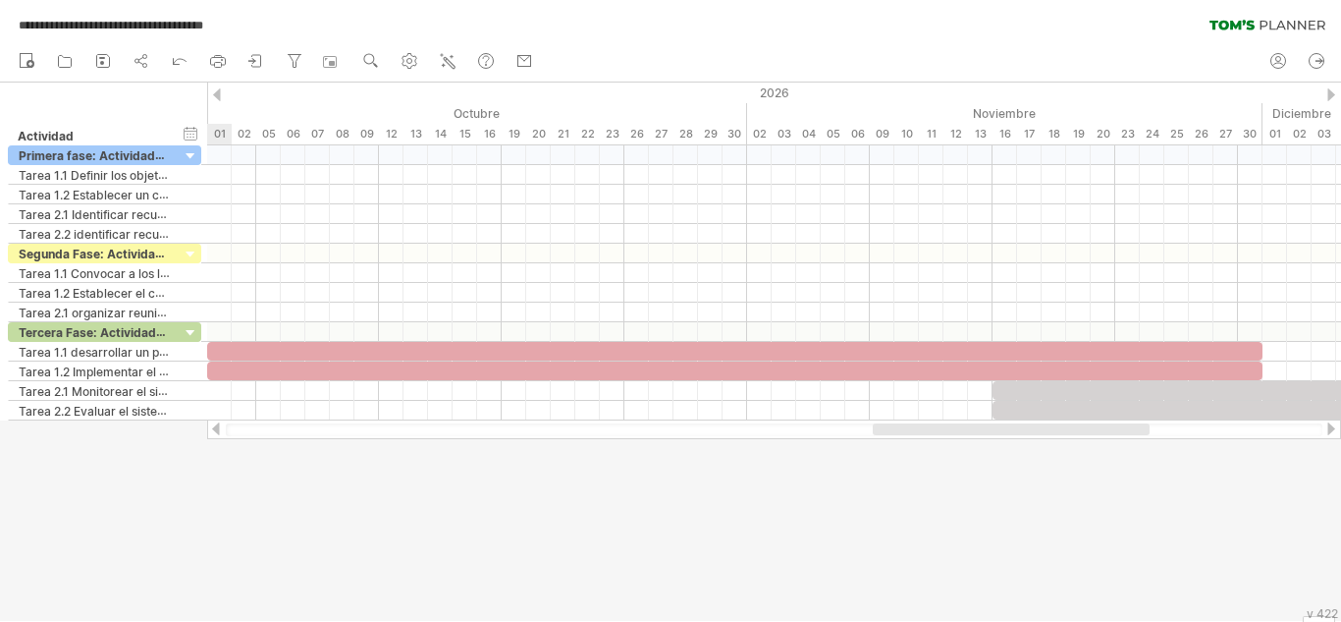
click at [1330, 94] on div at bounding box center [1332, 94] width 8 height 13
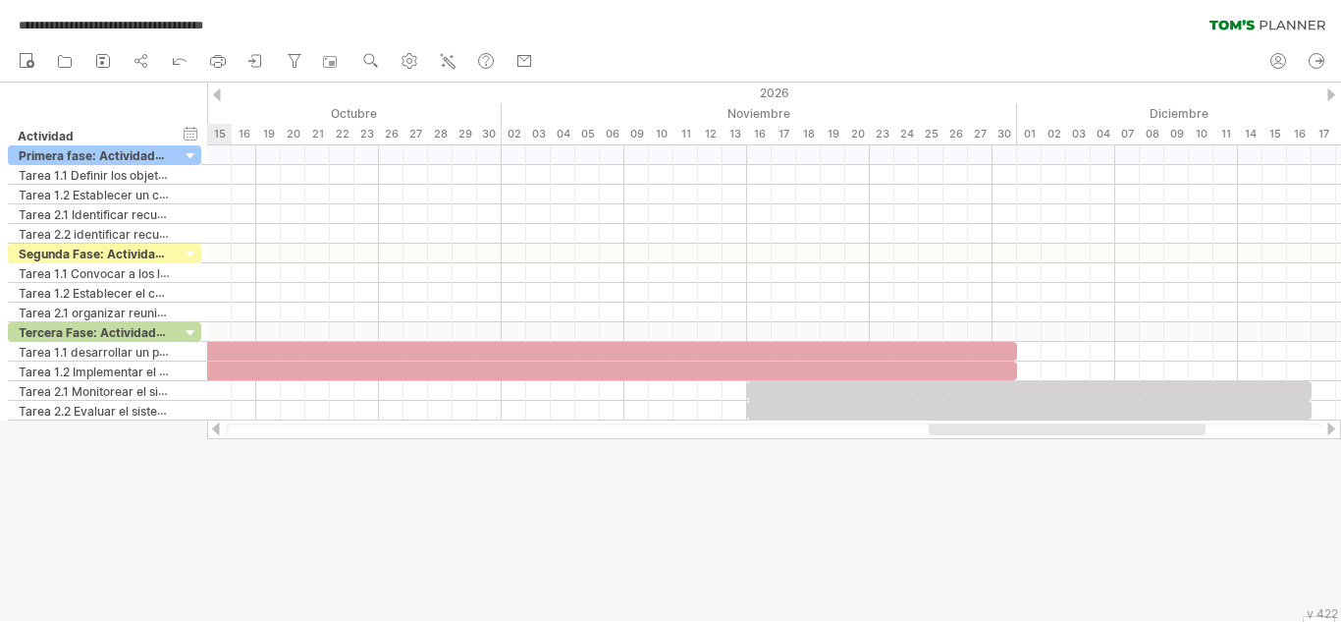
click at [1330, 94] on div at bounding box center [1332, 94] width 8 height 13
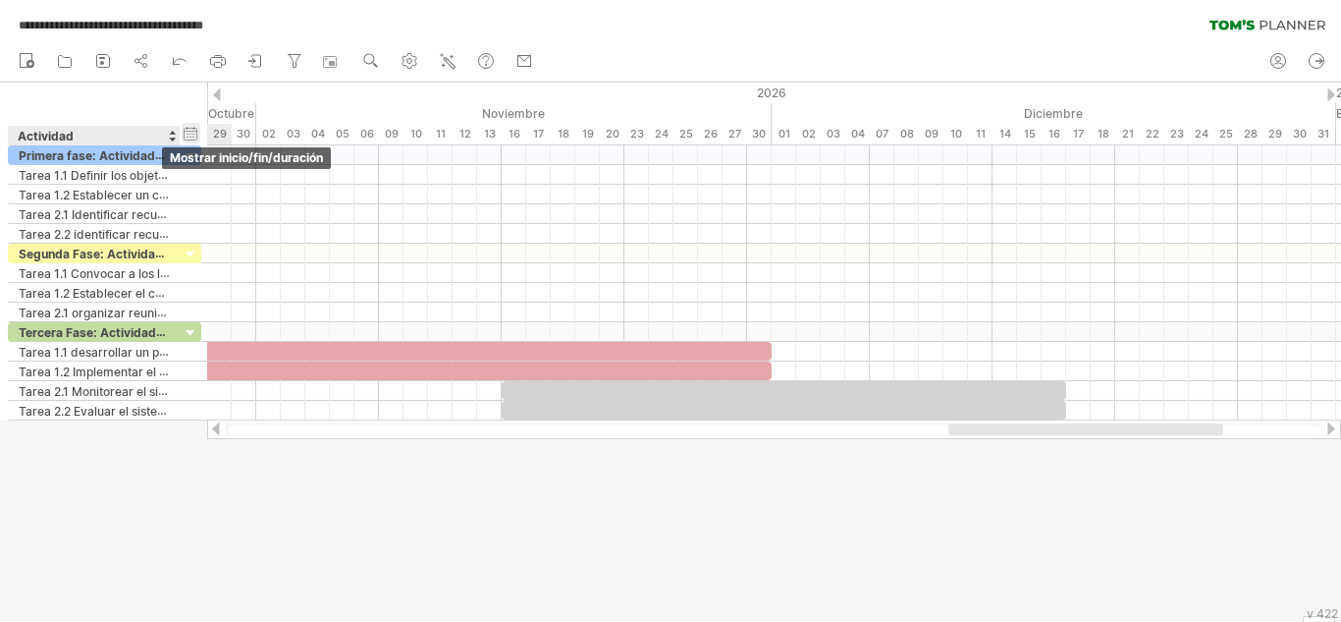
click at [195, 127] on div "ocultar inicio/fin/duración mostrar inicio/fin/duración" at bounding box center [191, 133] width 19 height 21
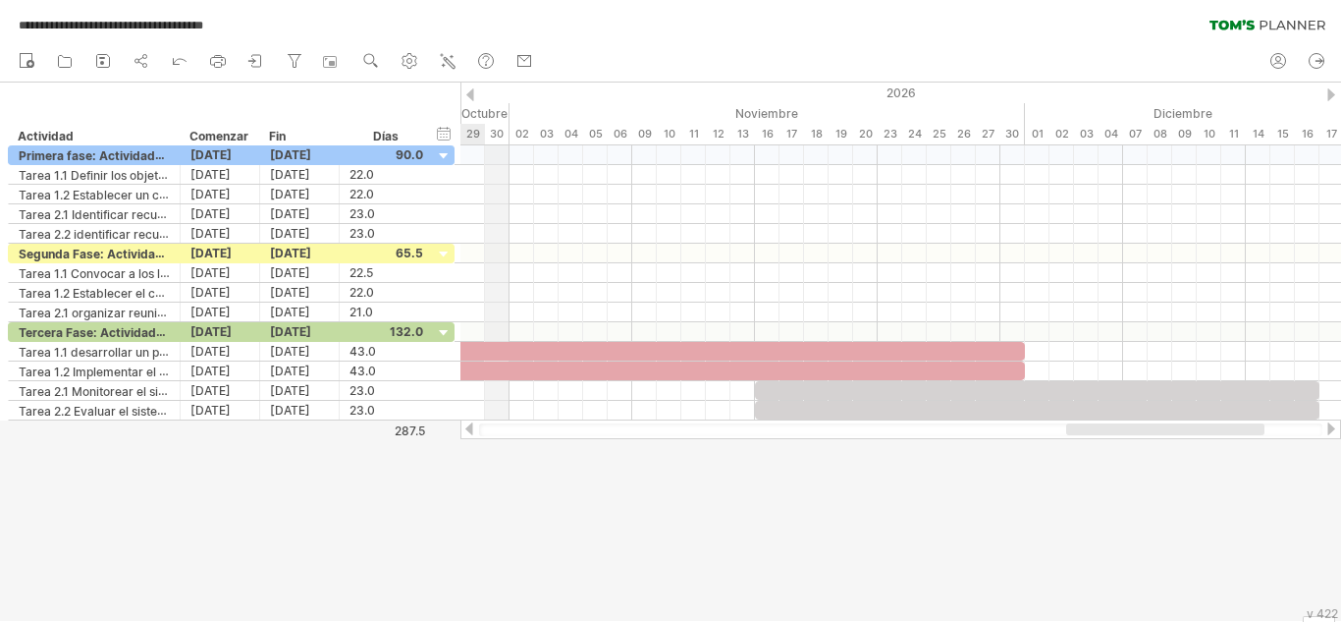
click at [489, 108] on font "Octubre" at bounding box center [485, 113] width 46 height 15
click at [469, 430] on div at bounding box center [470, 428] width 16 height 13
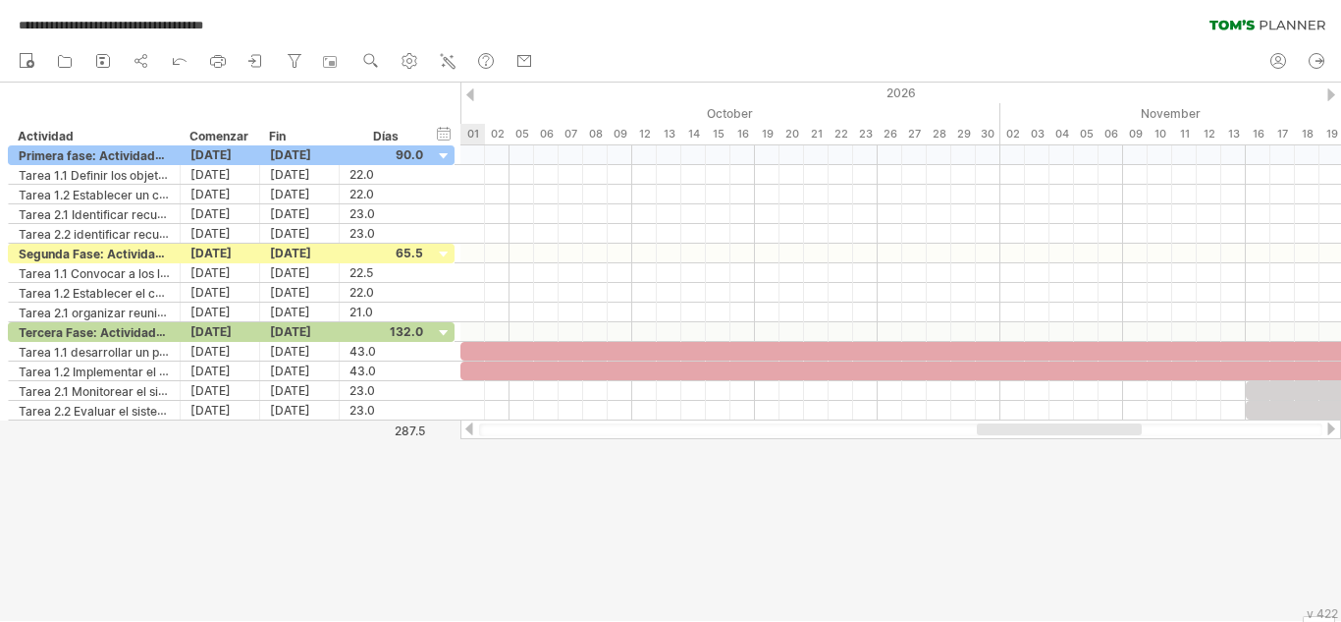
click at [469, 430] on div at bounding box center [470, 428] width 16 height 13
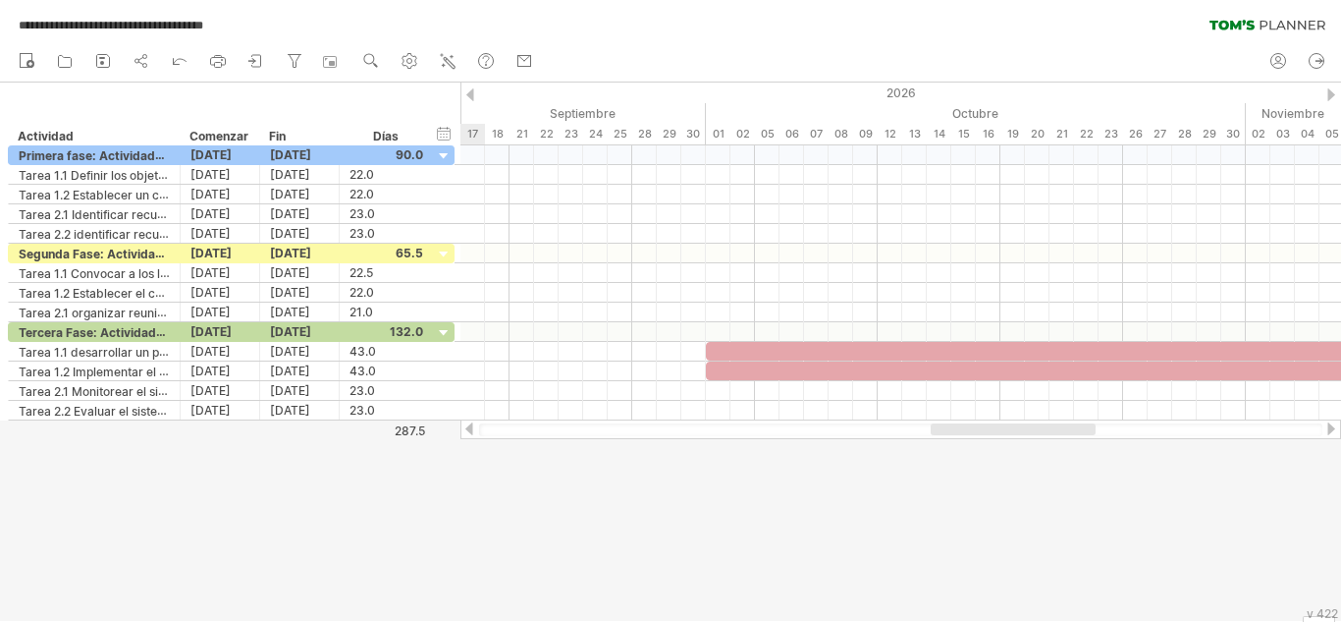
click at [469, 430] on div at bounding box center [470, 428] width 16 height 13
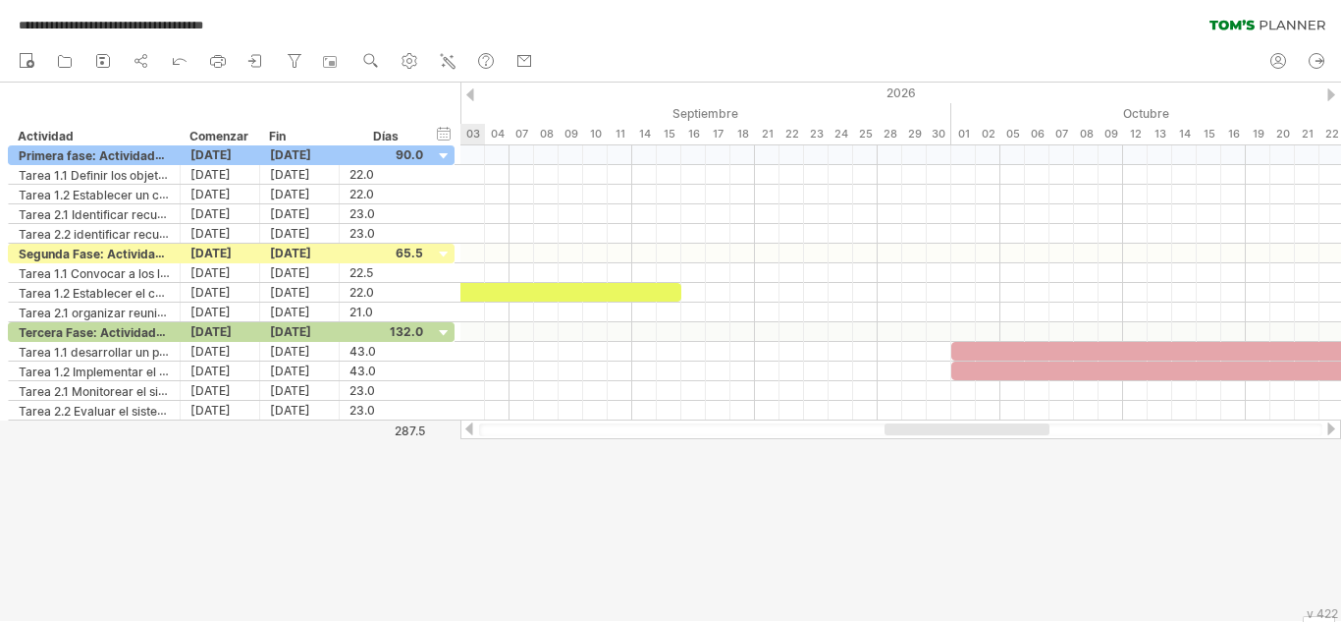
click at [469, 430] on div at bounding box center [470, 428] width 16 height 13
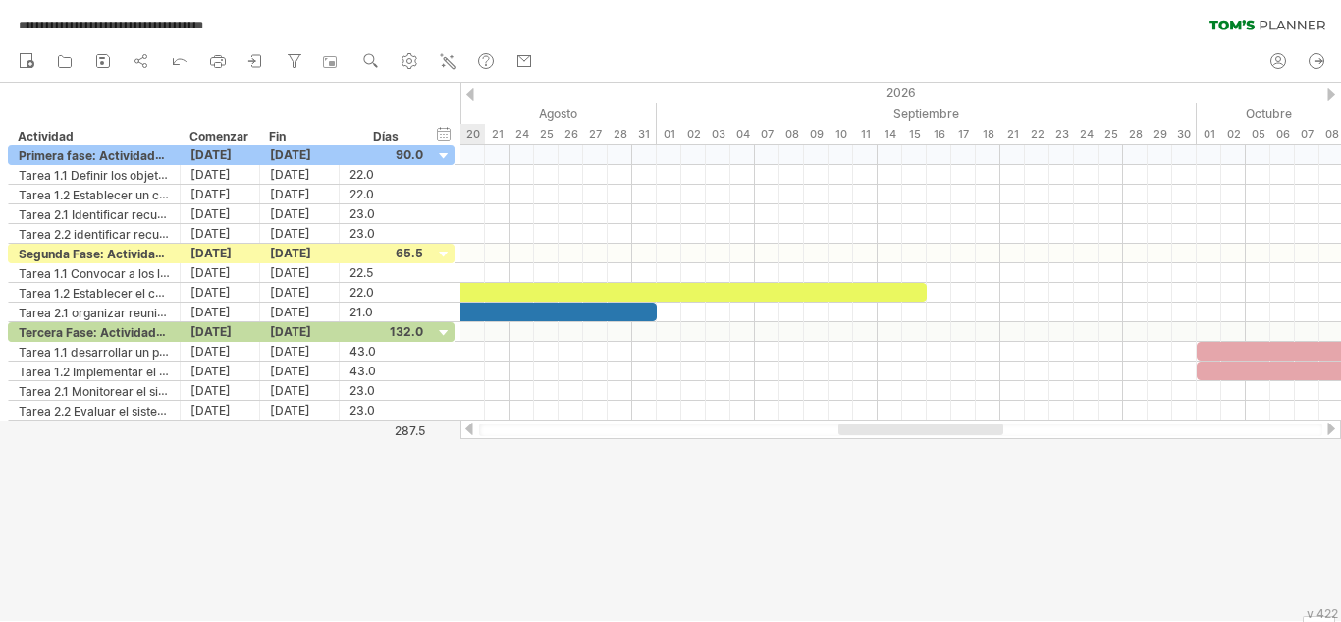
click at [469, 430] on div at bounding box center [470, 428] width 16 height 13
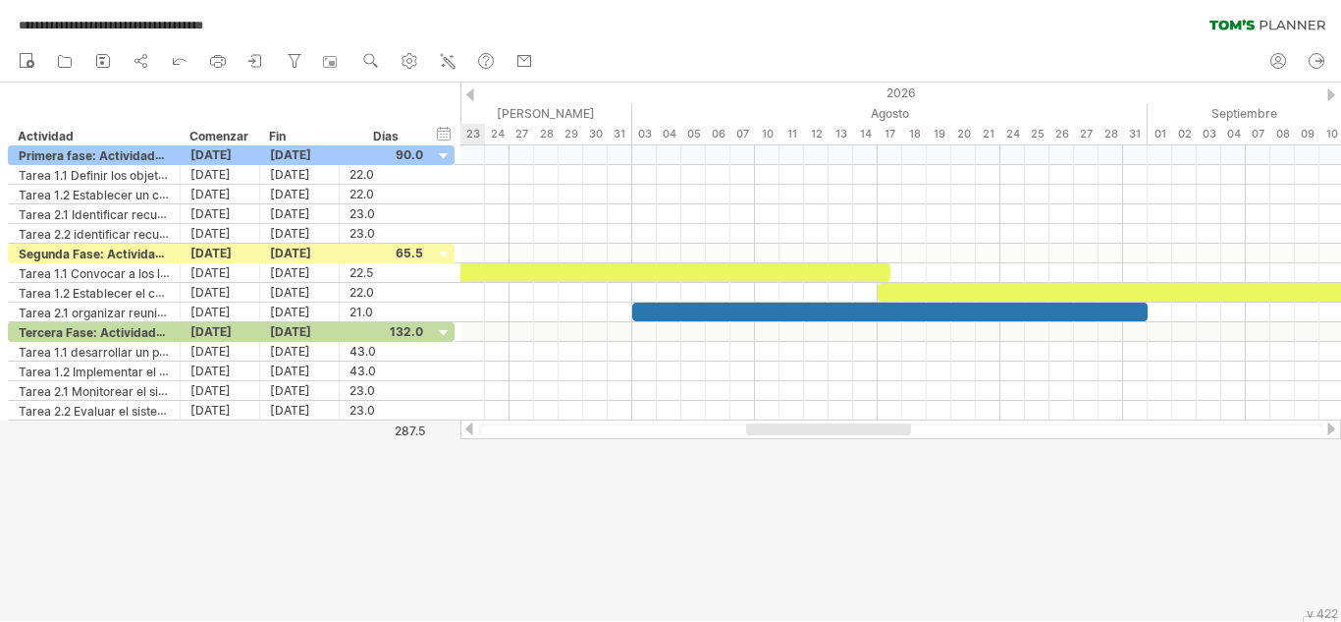
click at [469, 430] on div at bounding box center [470, 428] width 16 height 13
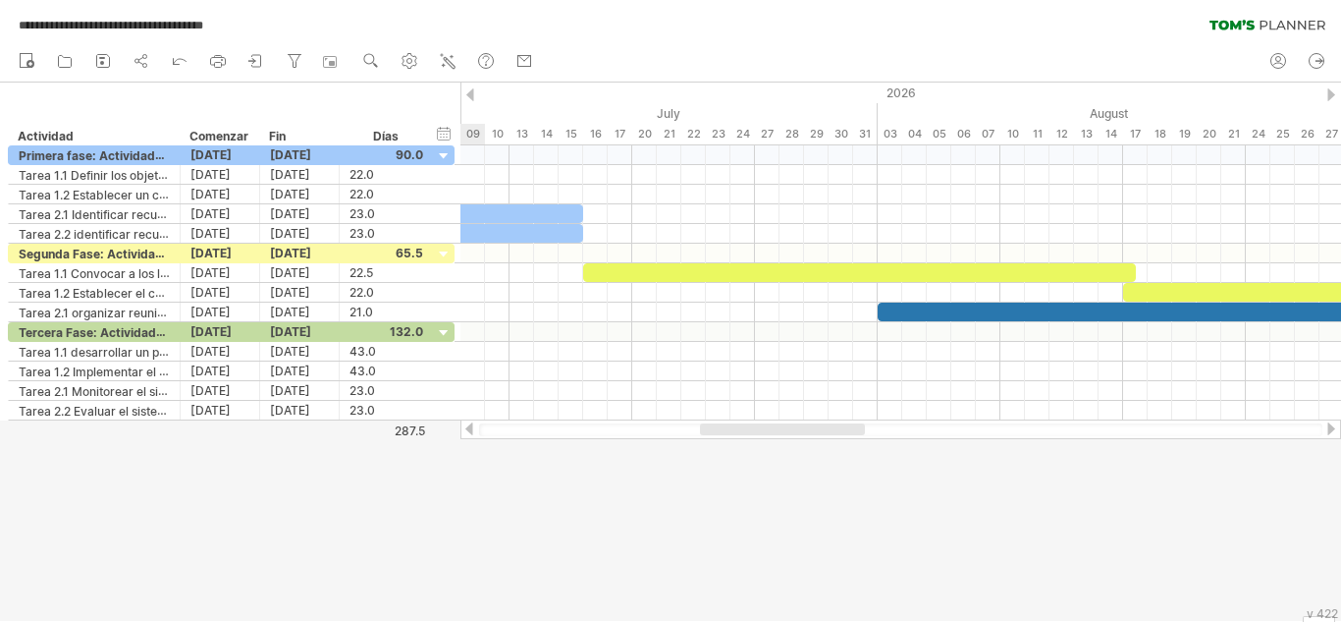
click at [469, 430] on div at bounding box center [470, 428] width 16 height 13
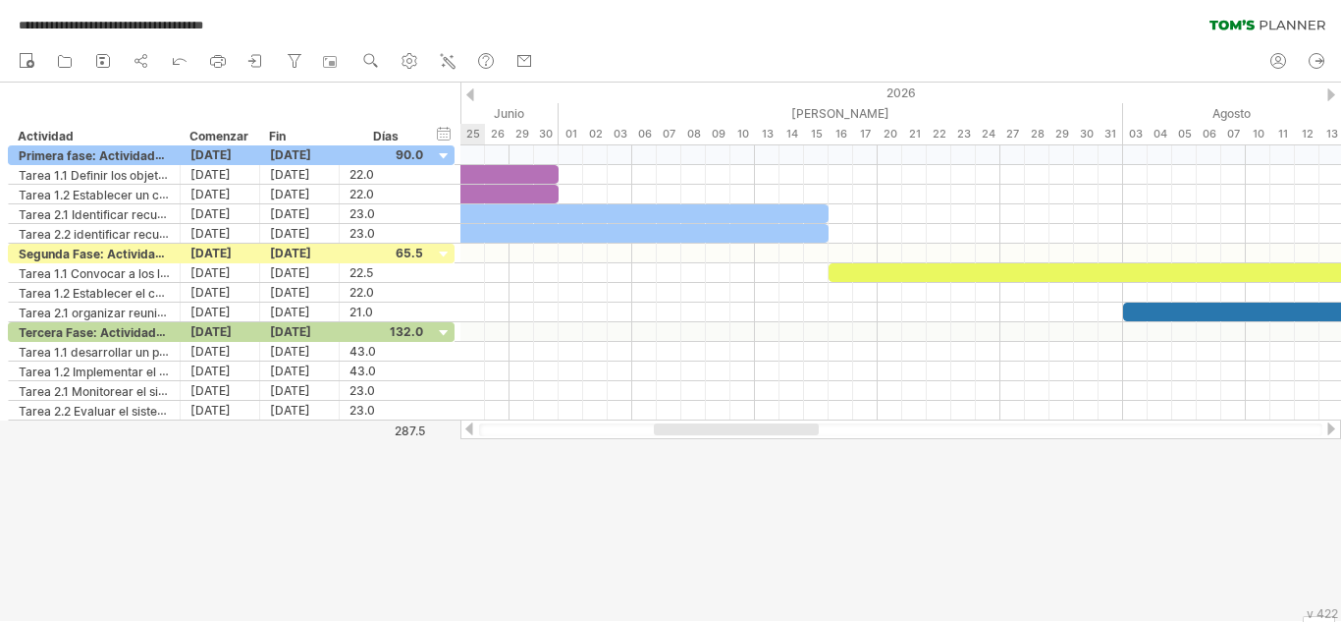
click at [469, 430] on div at bounding box center [470, 428] width 16 height 13
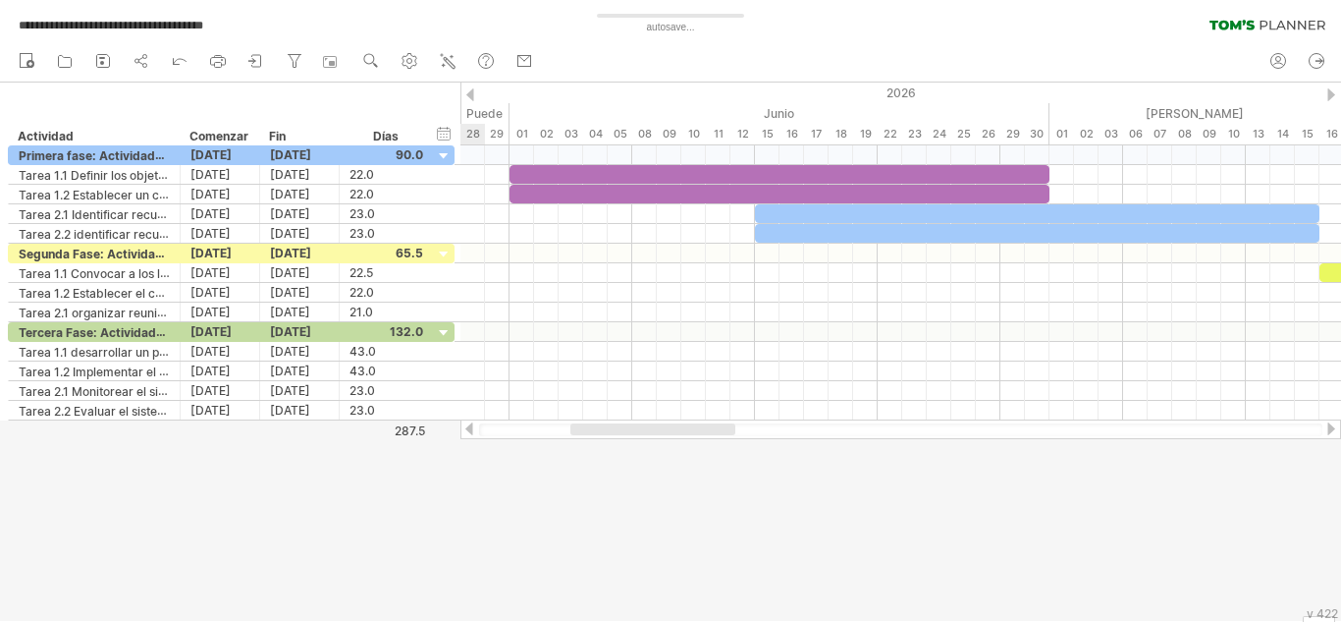
click at [469, 430] on div at bounding box center [470, 428] width 16 height 13
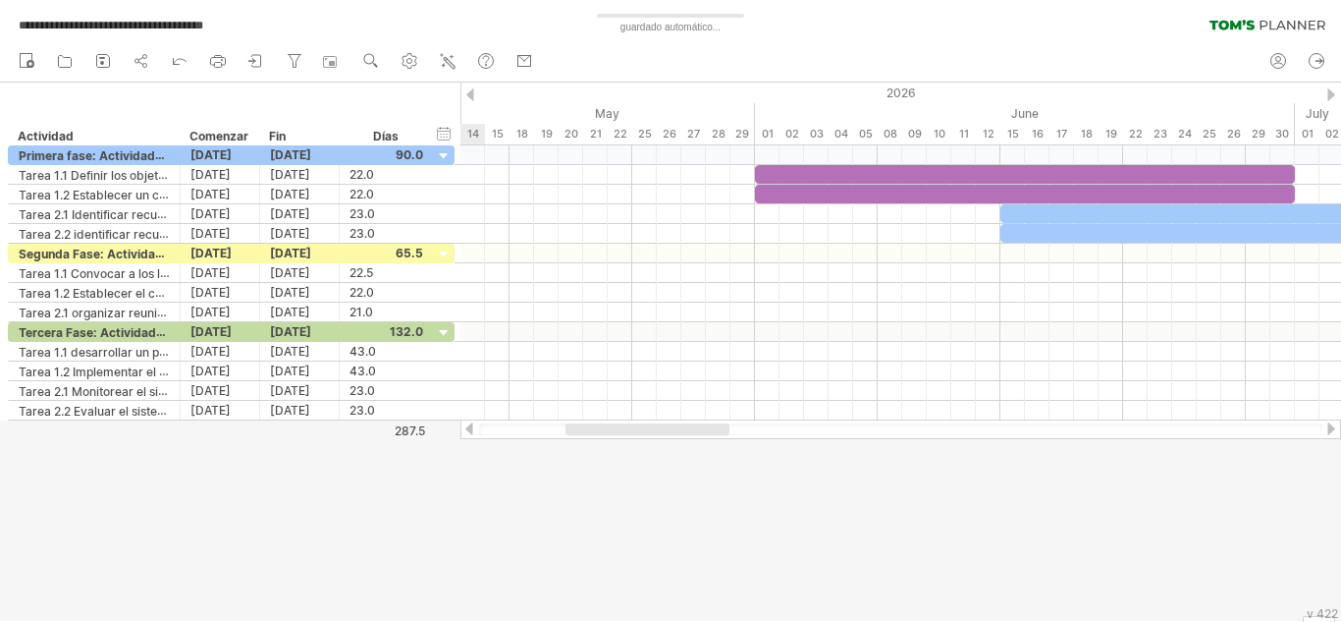
click at [469, 430] on div at bounding box center [470, 428] width 16 height 13
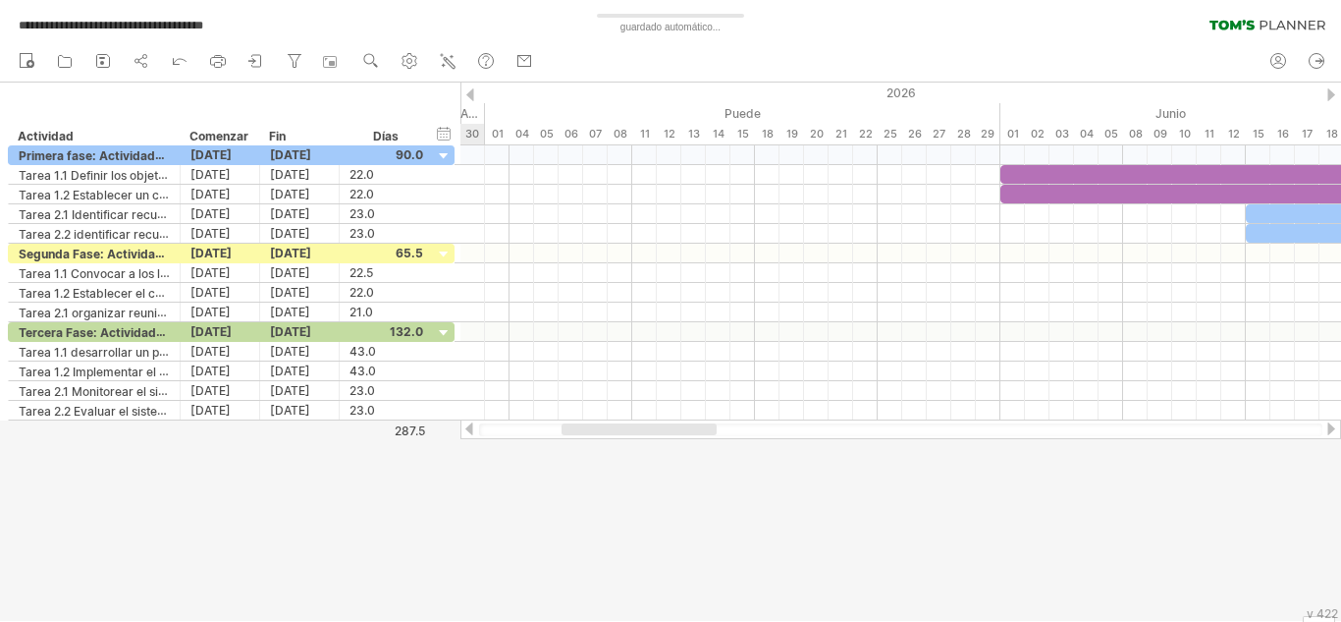
click at [469, 430] on div at bounding box center [470, 428] width 16 height 13
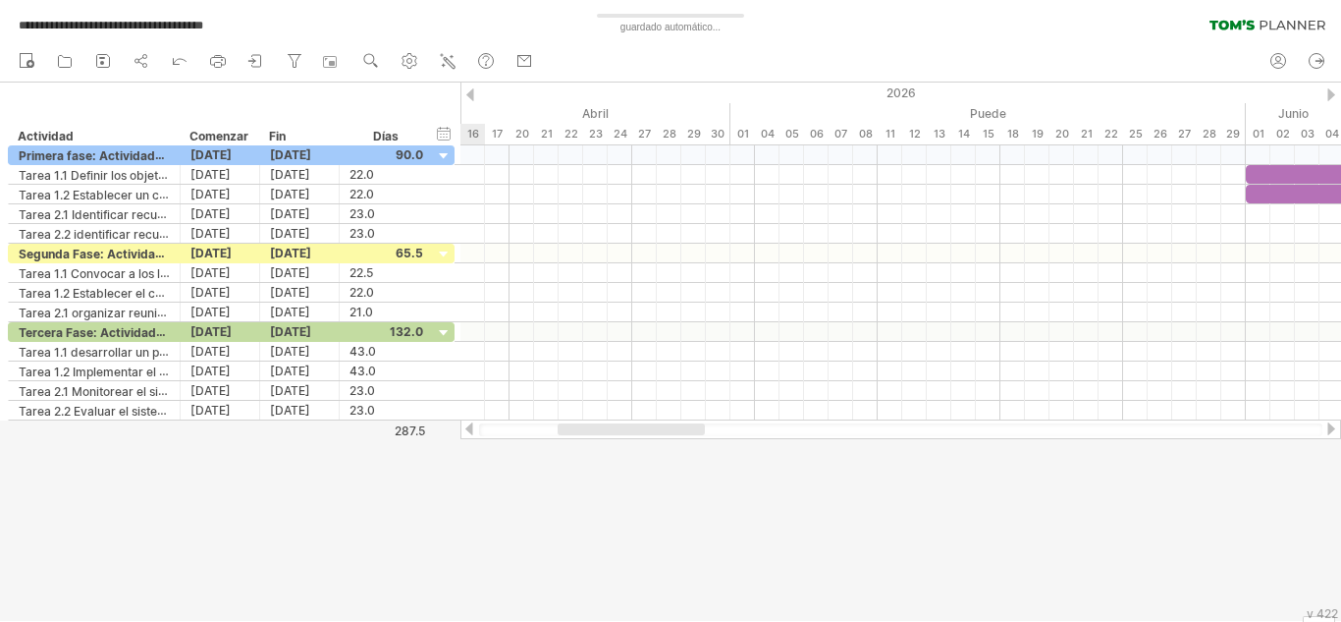
click at [469, 430] on div at bounding box center [470, 428] width 16 height 13
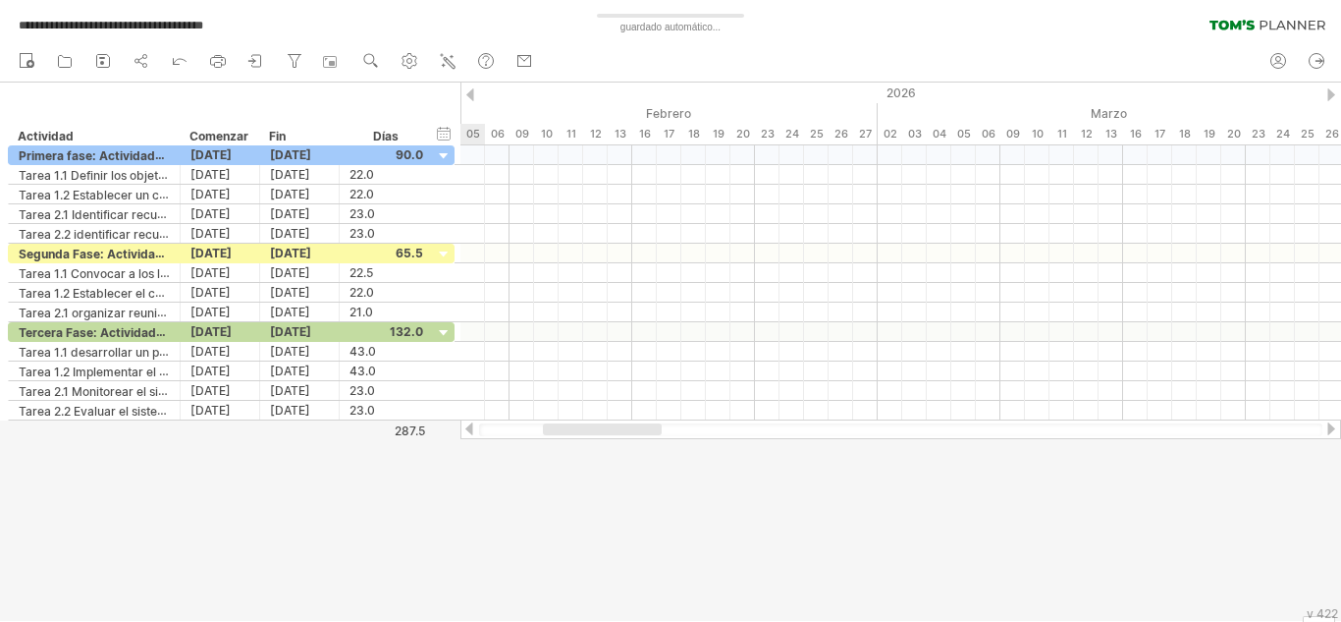
click at [469, 430] on div at bounding box center [470, 428] width 16 height 13
click at [1333, 424] on div at bounding box center [1332, 428] width 16 height 13
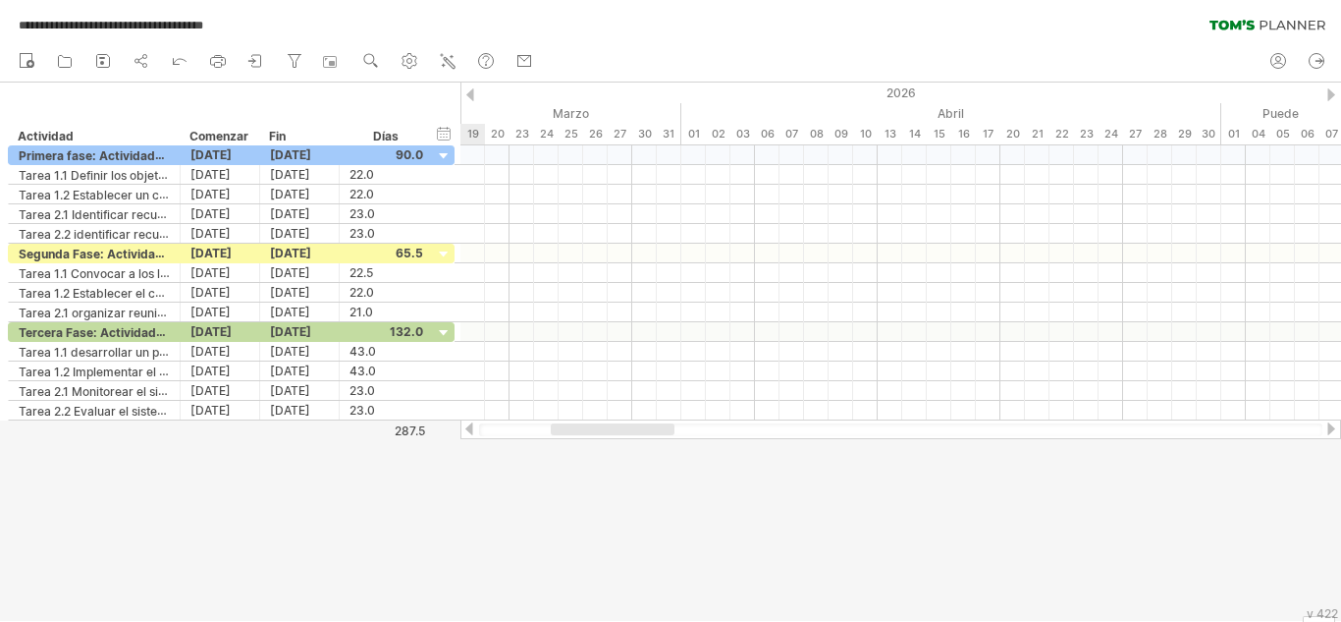
click at [1333, 424] on div at bounding box center [1332, 428] width 16 height 13
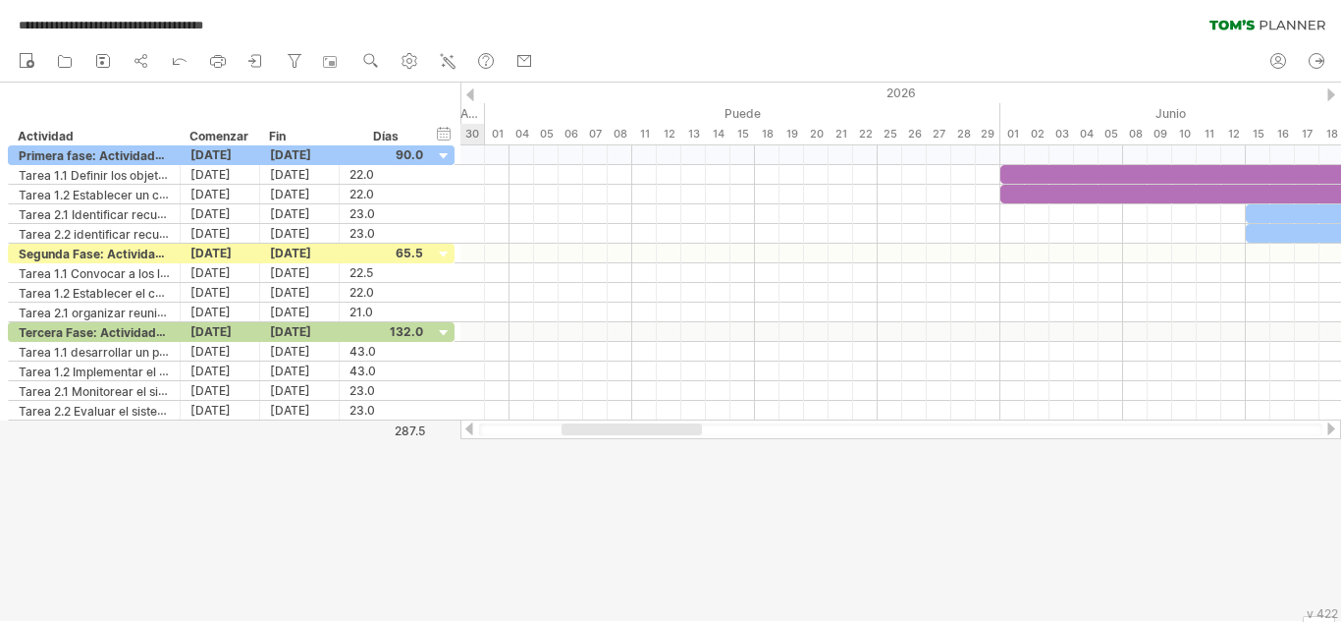
click at [1333, 424] on div at bounding box center [1332, 428] width 16 height 13
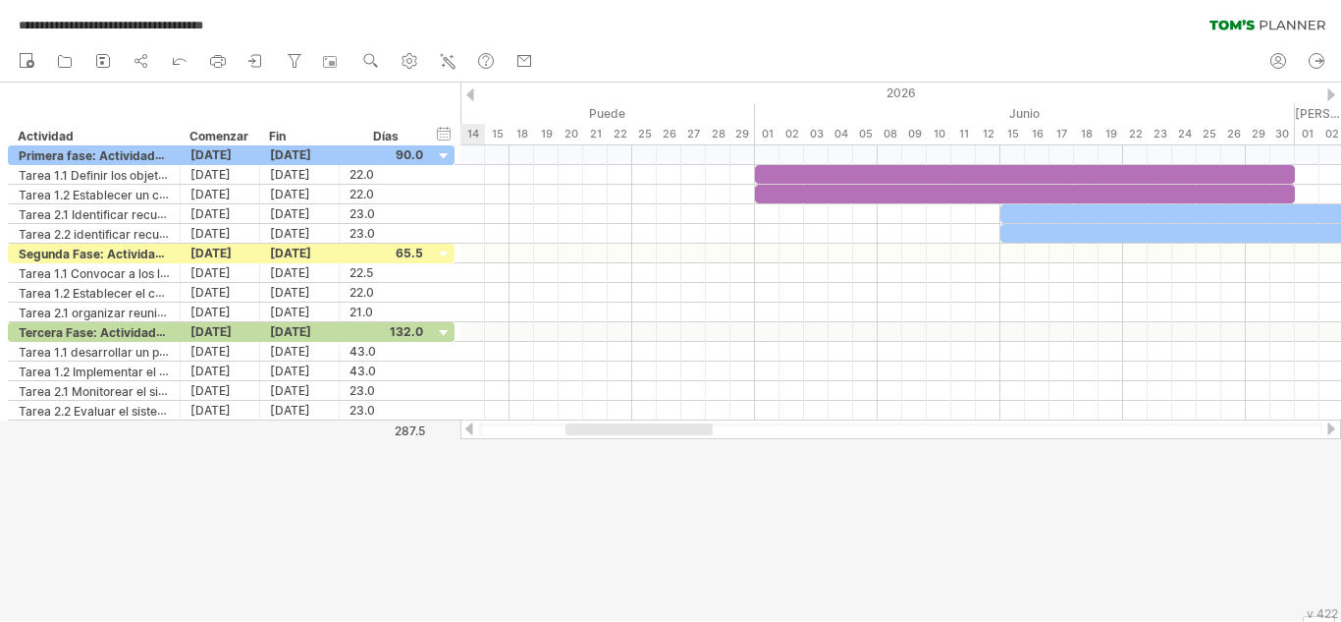
click at [1333, 424] on div at bounding box center [1332, 428] width 16 height 13
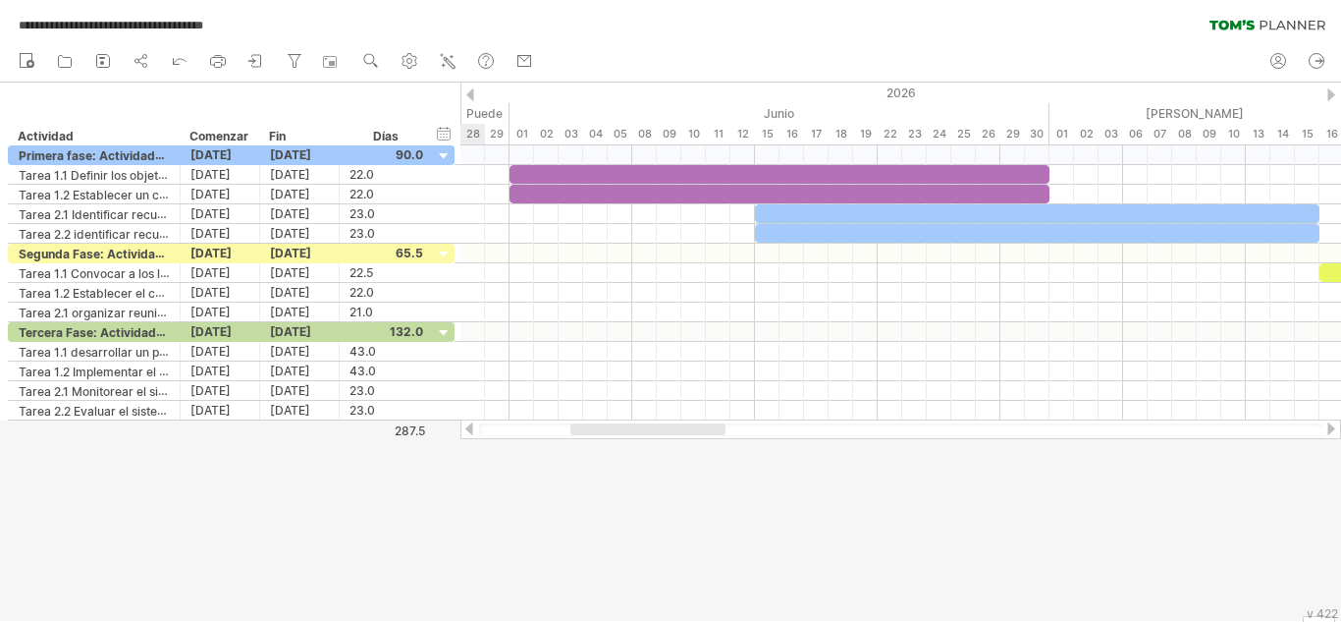
click at [1333, 424] on div at bounding box center [1332, 428] width 16 height 13
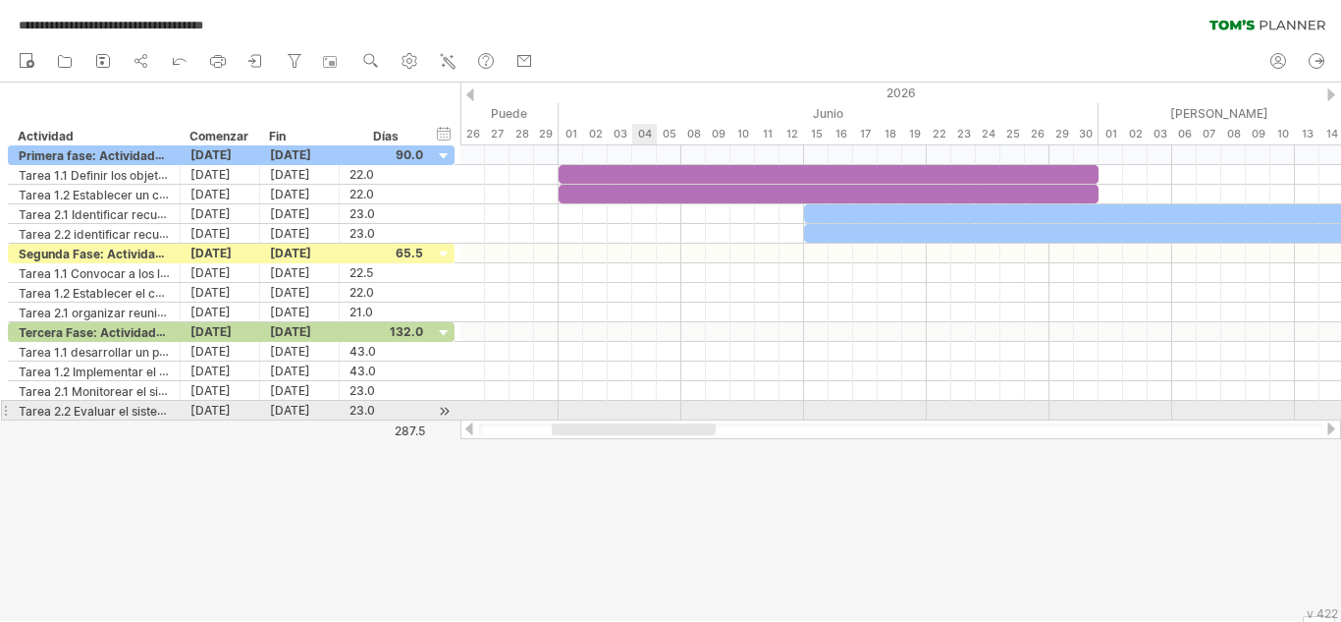
drag, startPoint x: 703, startPoint y: 426, endPoint x: 648, endPoint y: 418, distance: 55.5
click at [648, 418] on div "**********" at bounding box center [670, 311] width 1341 height 622
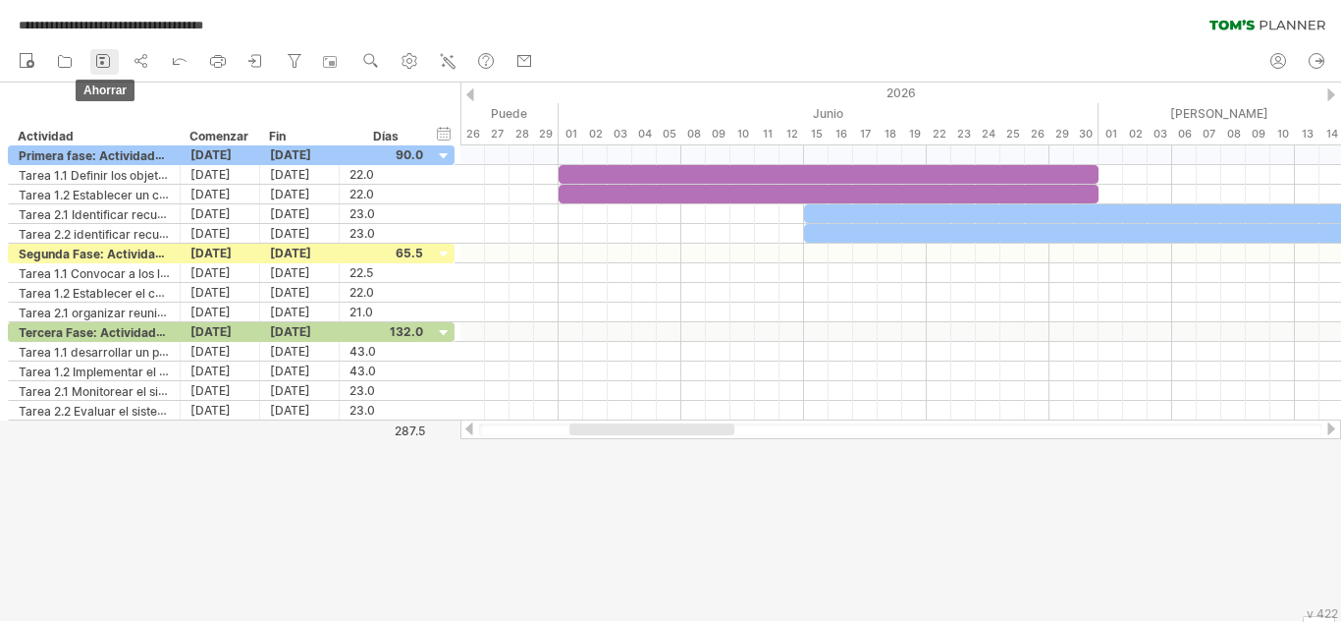
click at [102, 50] on link "ahorrar" at bounding box center [104, 62] width 28 height 26
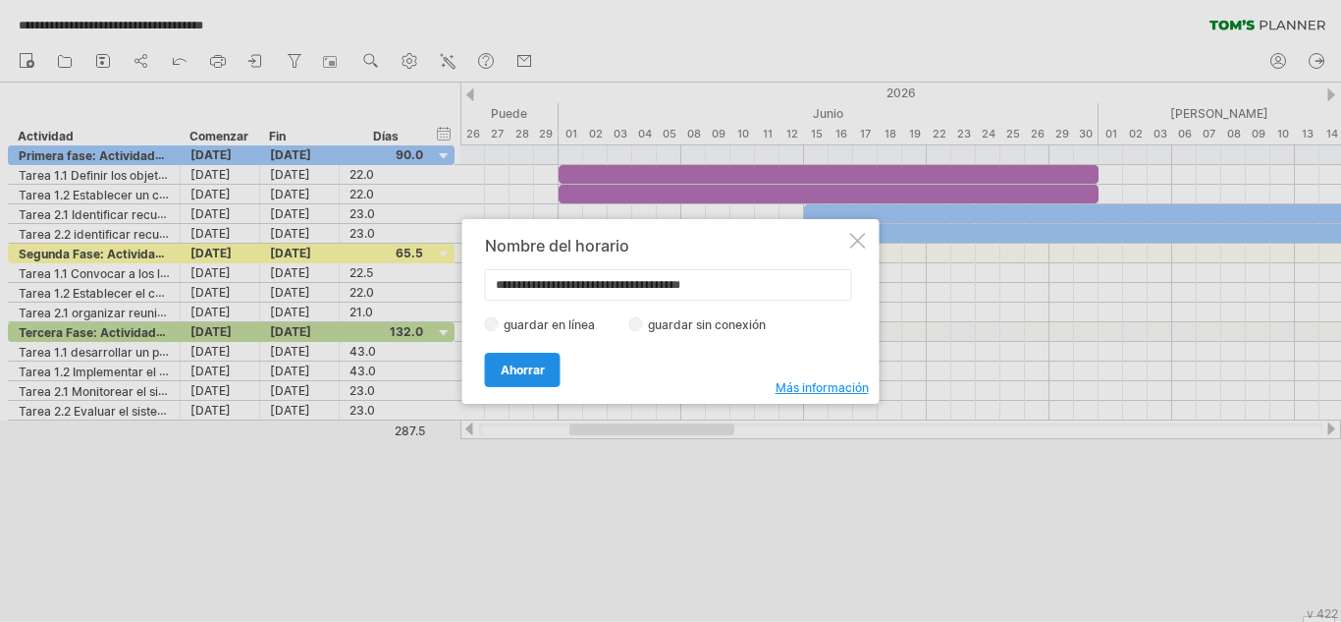
click at [518, 380] on link "Ahorrar" at bounding box center [523, 370] width 76 height 34
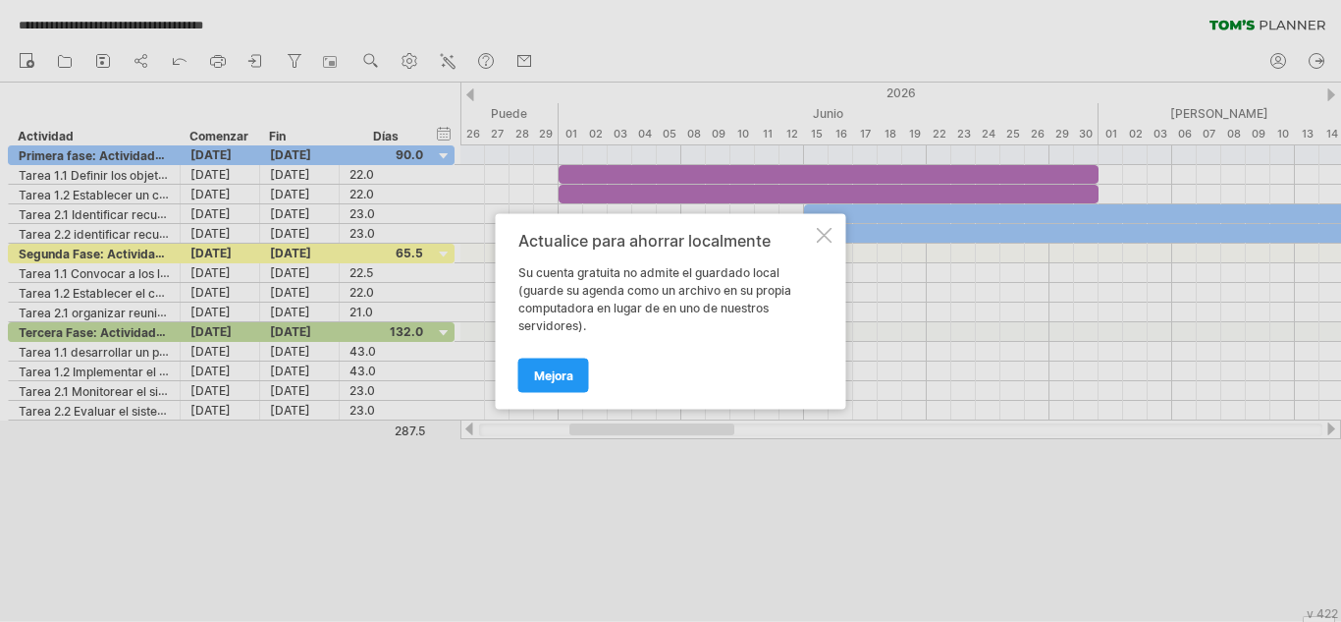
click at [817, 235] on div at bounding box center [825, 235] width 16 height 16
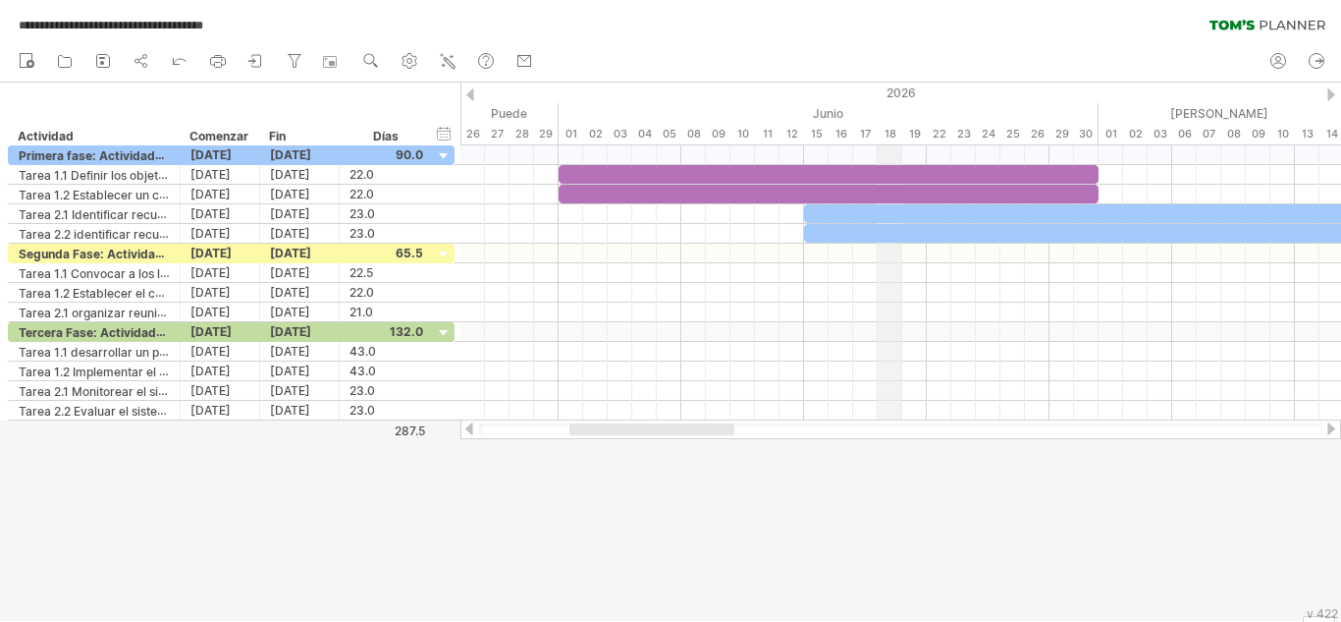
click at [901, 91] on font "2026" at bounding box center [901, 92] width 29 height 15
click at [444, 131] on div "ocultar inicio/fin/duración mostrar inicio/fin/duración" at bounding box center [444, 133] width 19 height 21
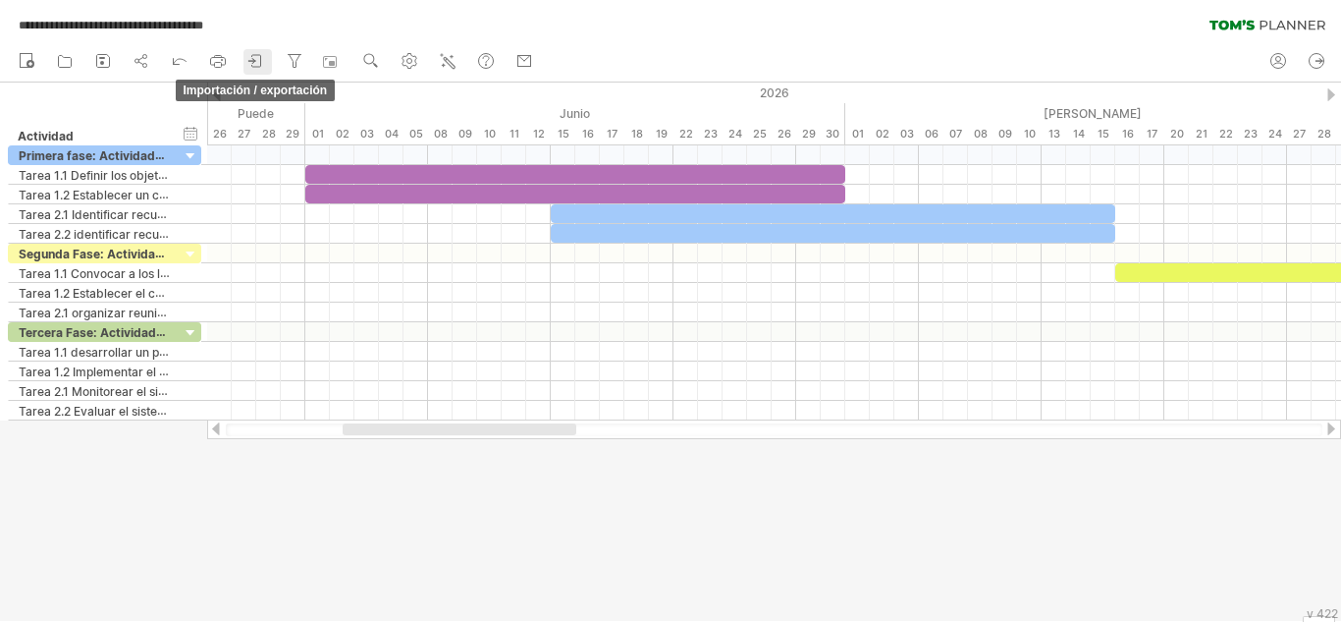
click at [260, 63] on icon at bounding box center [256, 61] width 20 height 20
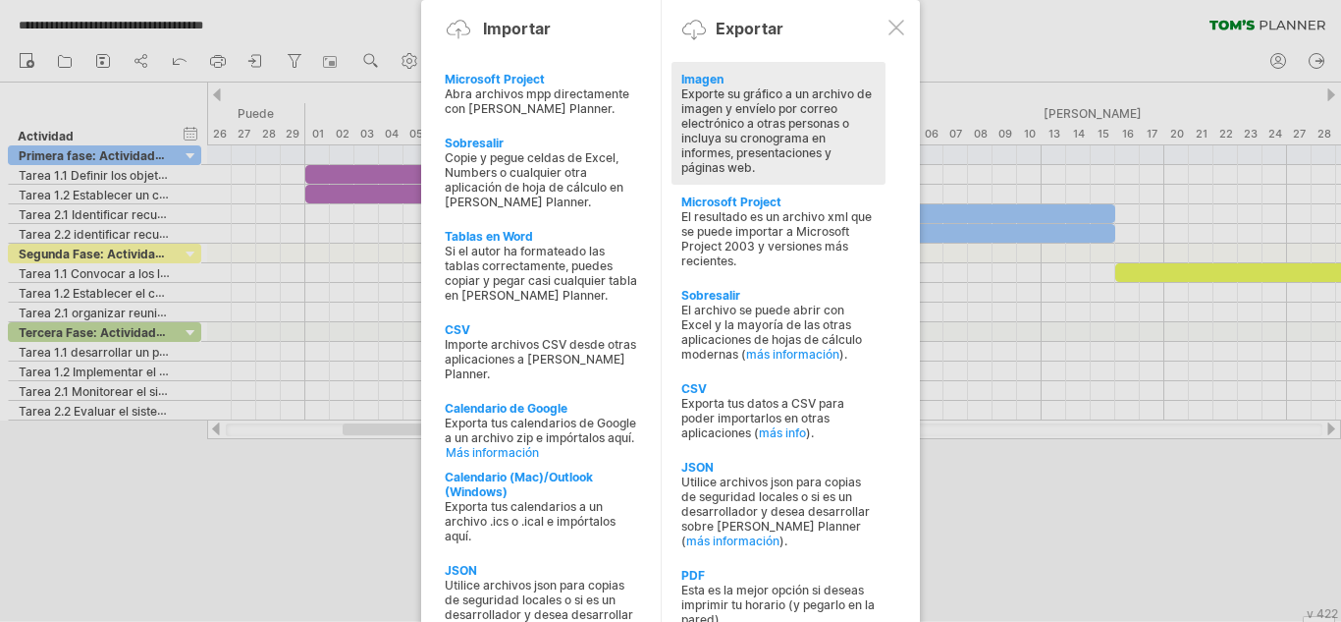
click at [719, 98] on font "Exporte su gráfico a un archivo de imagen y envíelo por correo electrónico a ot…" at bounding box center [776, 130] width 191 height 88
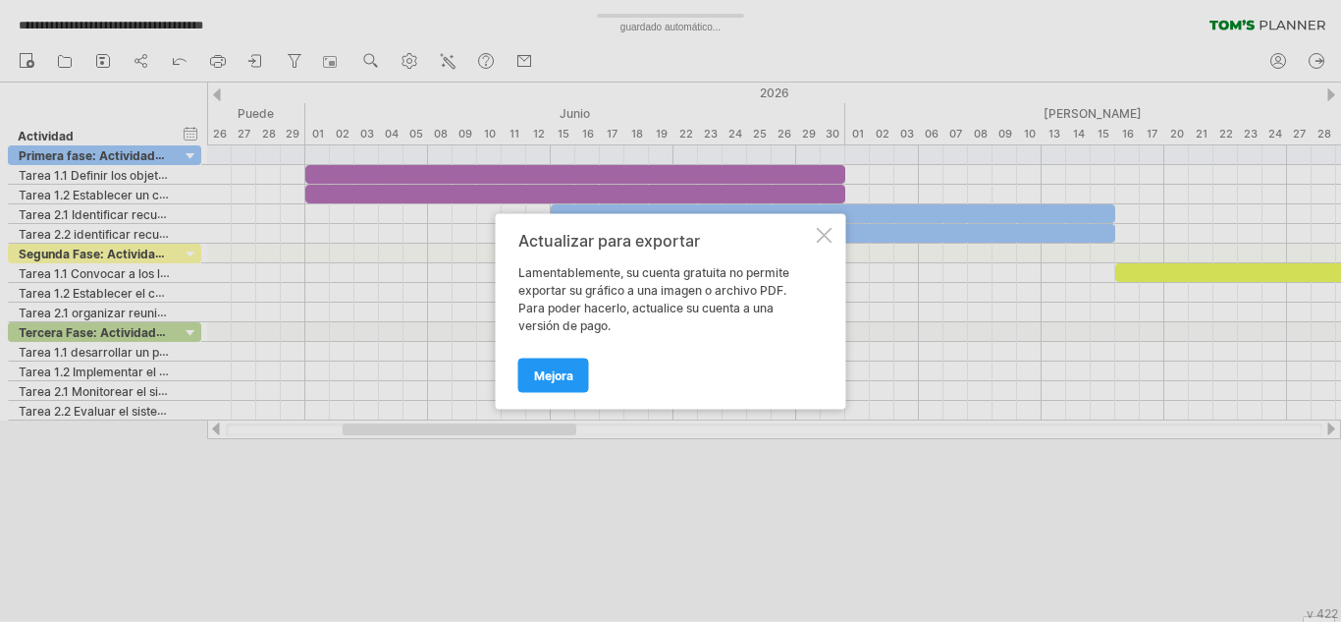
click at [825, 240] on div at bounding box center [825, 235] width 16 height 16
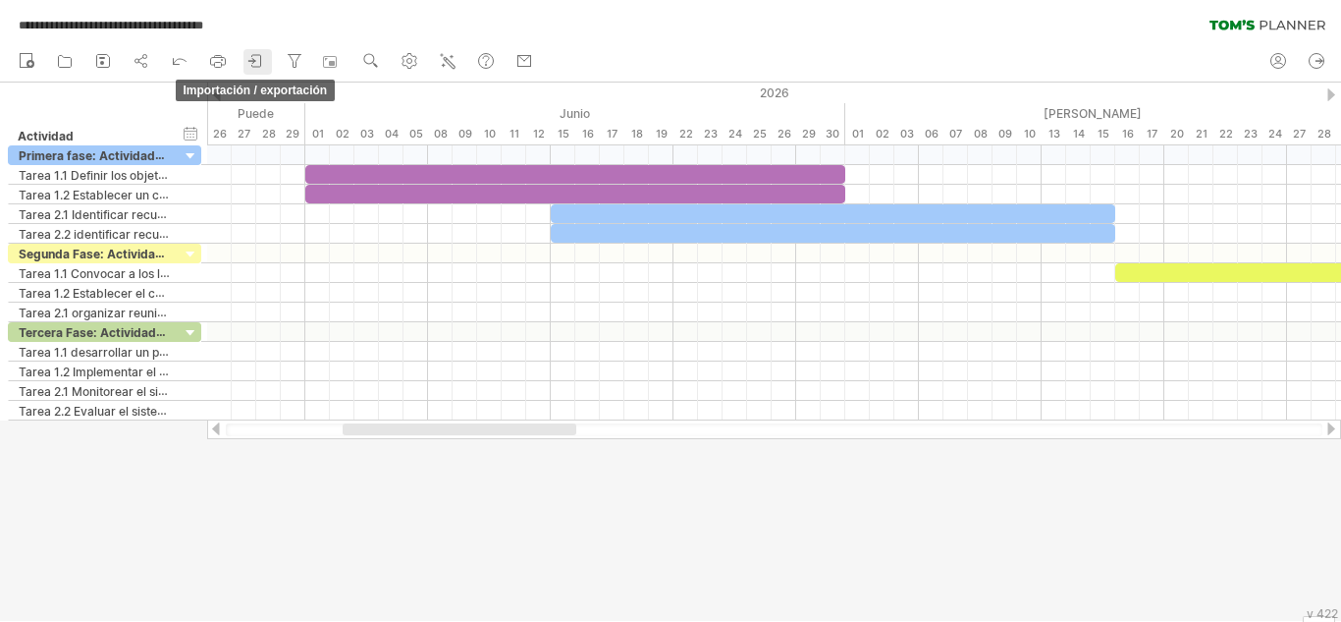
click at [252, 55] on icon at bounding box center [256, 61] width 20 height 20
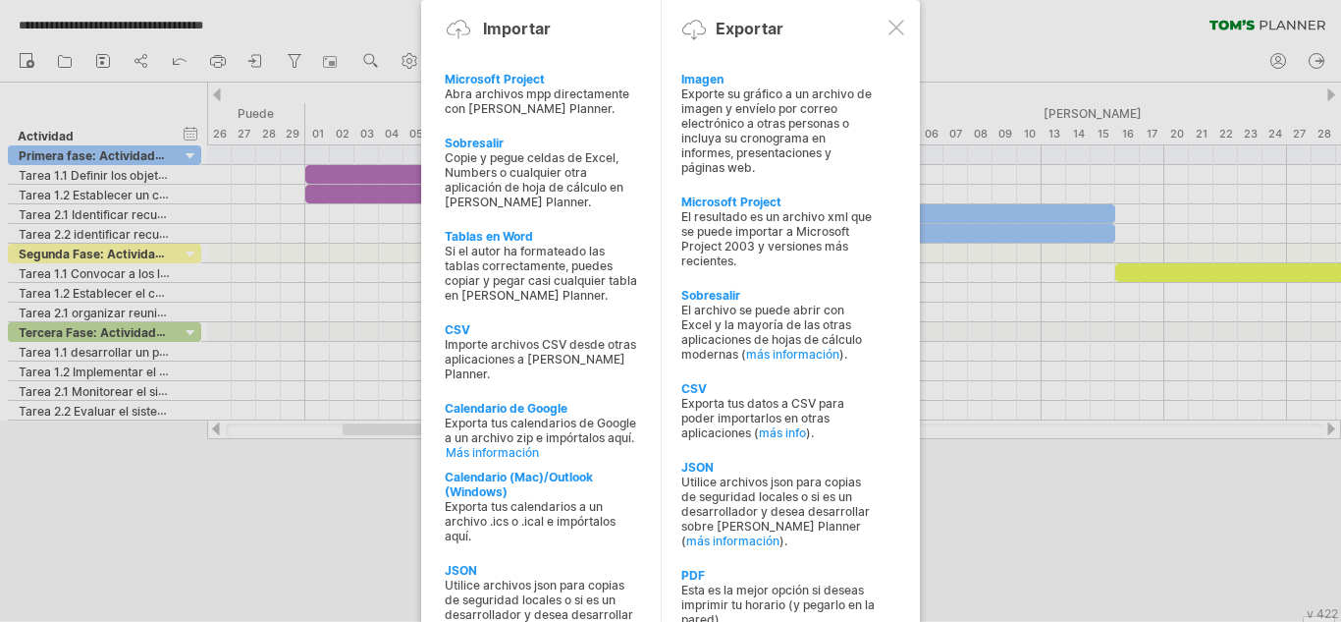
click at [895, 26] on div at bounding box center [897, 28] width 16 height 16
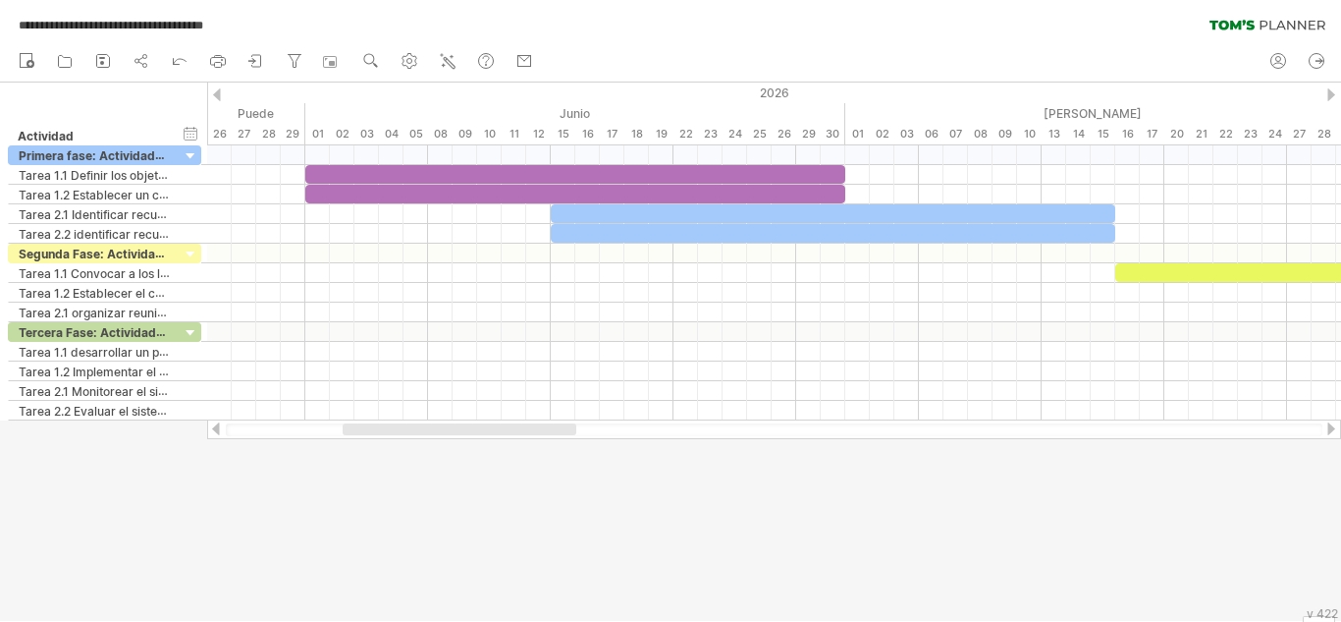
click at [1334, 91] on div at bounding box center [1332, 94] width 8 height 13
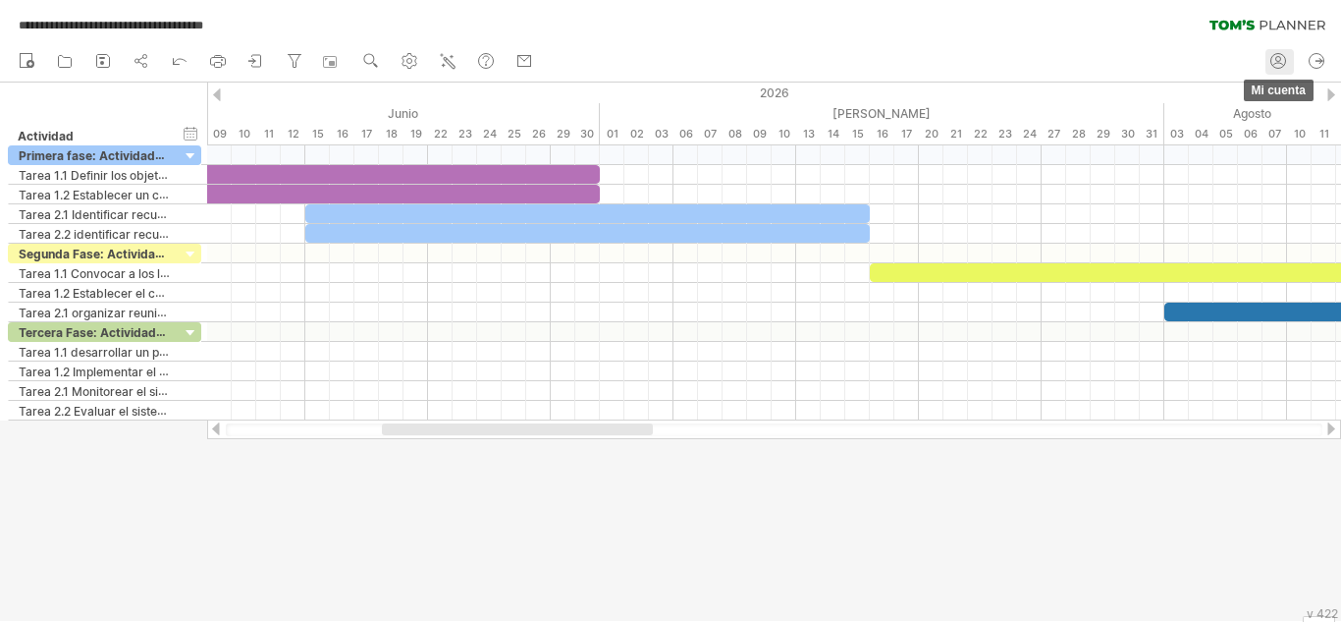
click at [1275, 59] on icon at bounding box center [1279, 61] width 20 height 20
type input "**********"
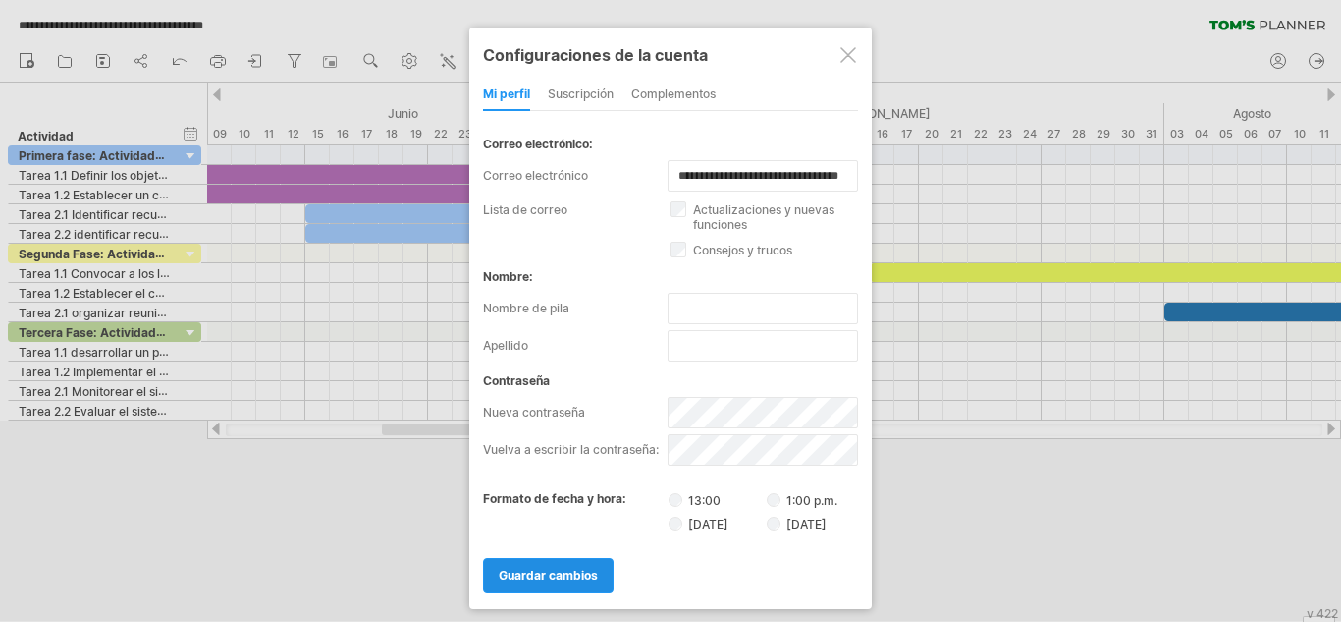
click at [585, 572] on font "guardar cambios" at bounding box center [548, 575] width 99 height 15
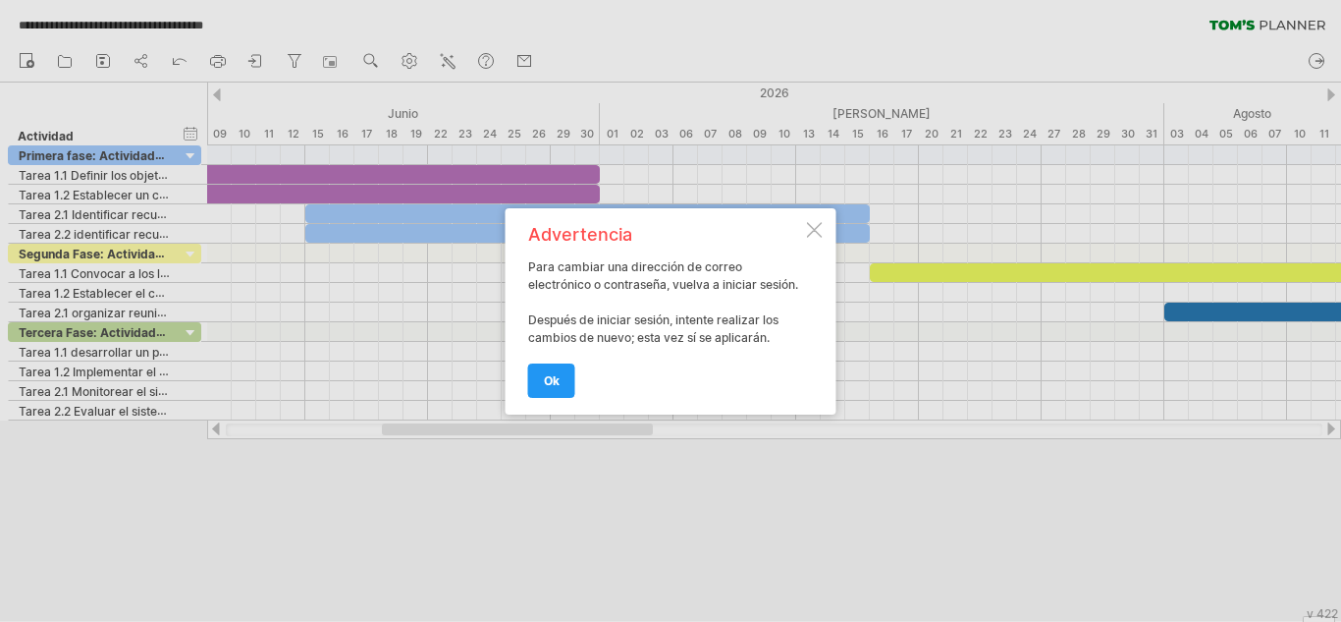
click at [813, 226] on div at bounding box center [815, 230] width 16 height 16
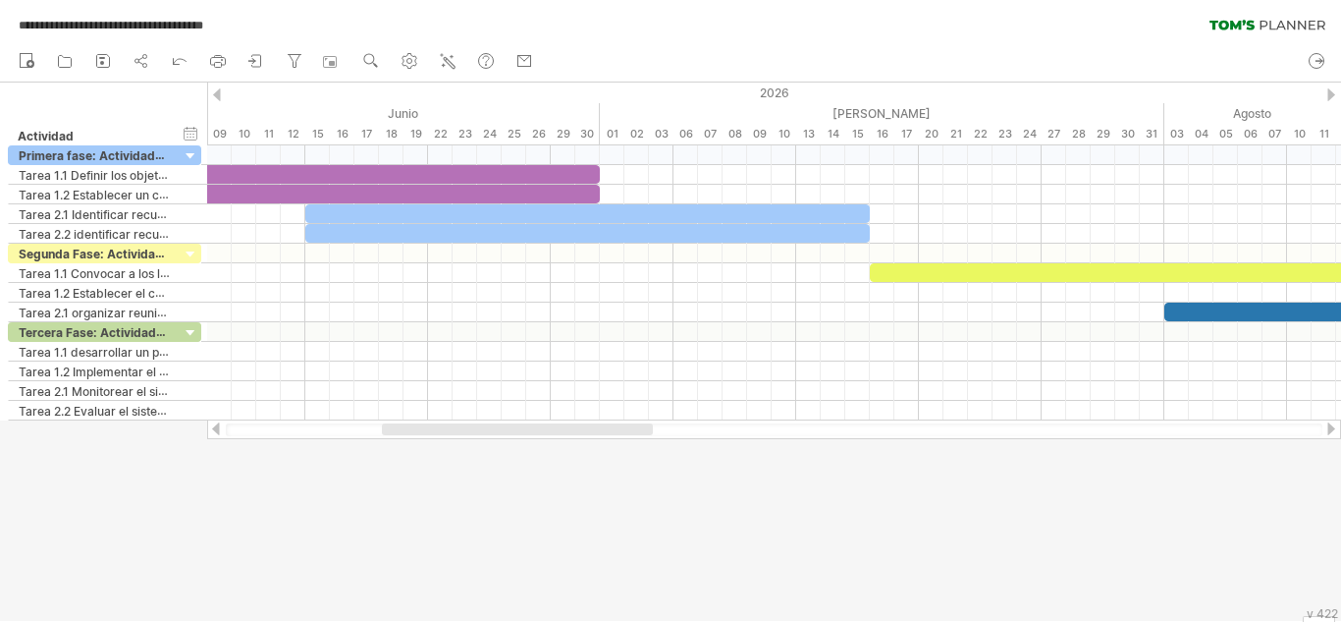
click at [1262, 20] on icon at bounding box center [1268, 25] width 116 height 11
